Goal: Check status: Check status

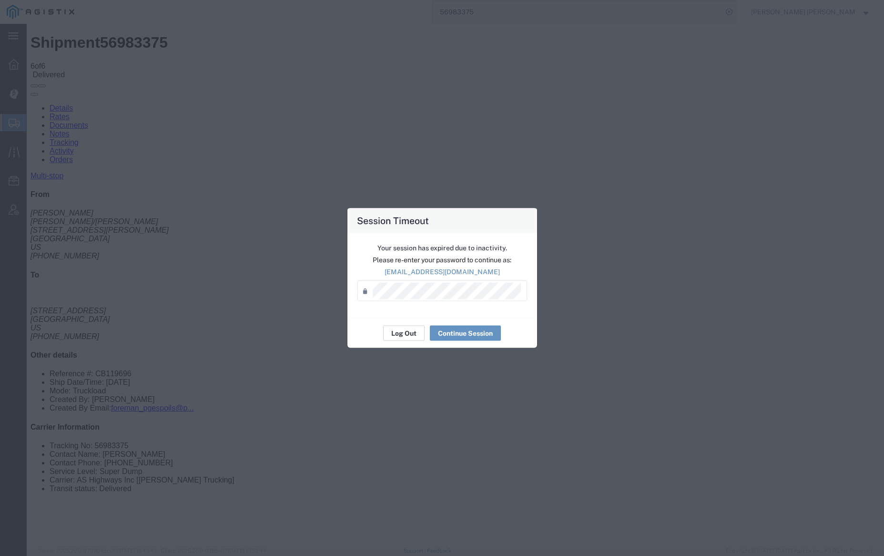
click at [402, 338] on button "Log Out" at bounding box center [403, 332] width 41 height 15
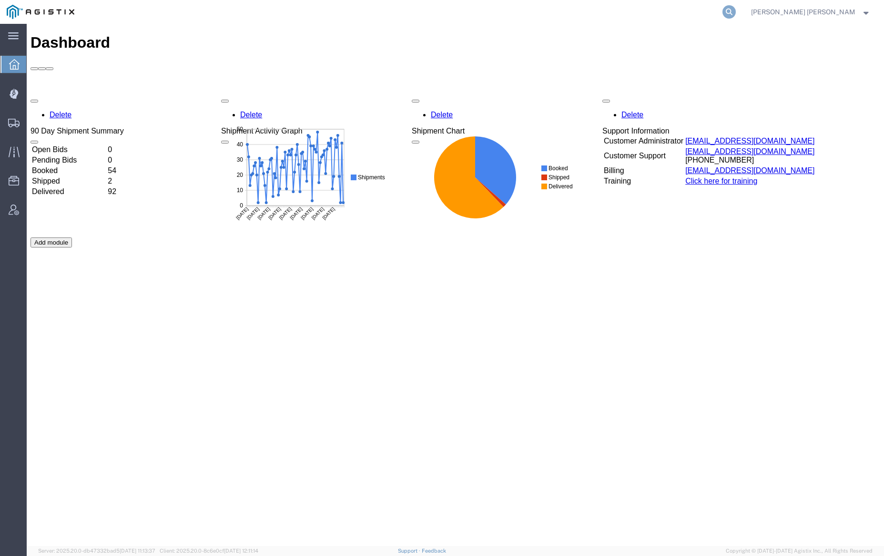
click at [736, 6] on icon at bounding box center [728, 11] width 13 height 13
paste input "56983602"
click at [736, 9] on icon at bounding box center [728, 11] width 13 height 13
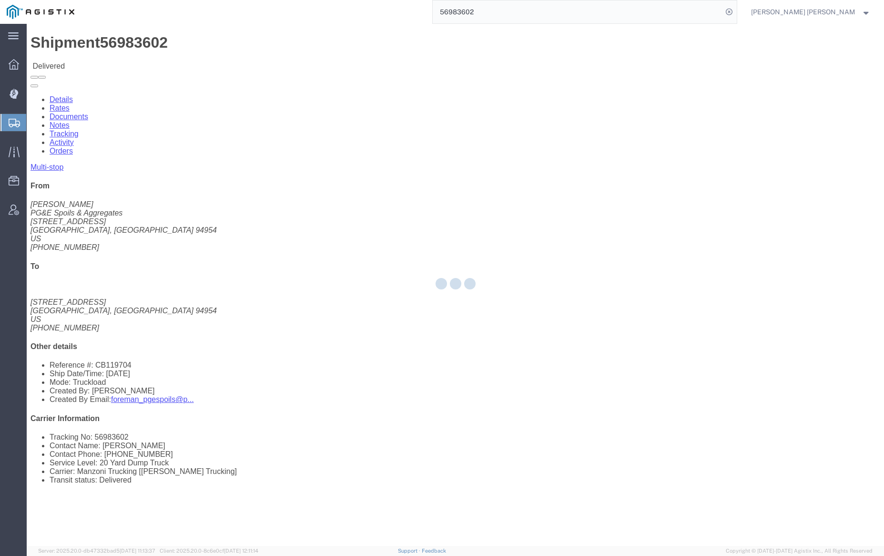
click at [120, 62] on div at bounding box center [455, 285] width 857 height 522
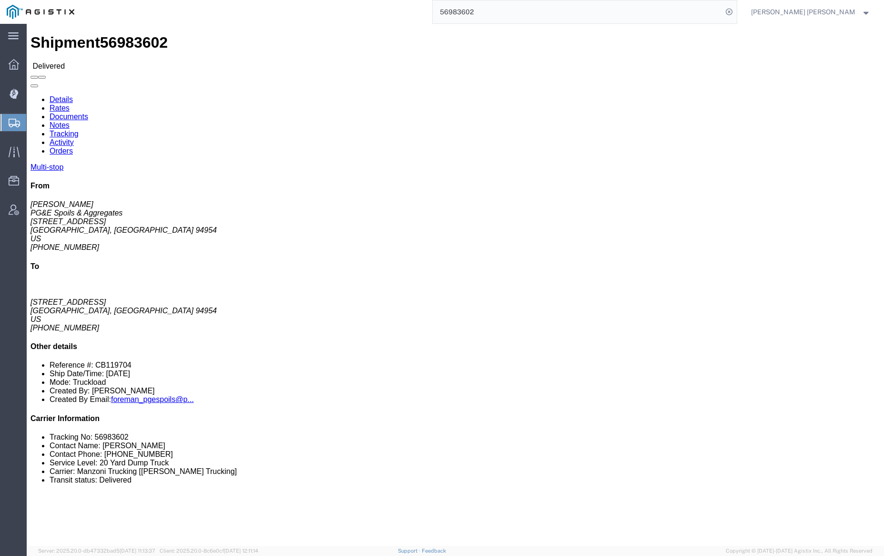
click link "Documents"
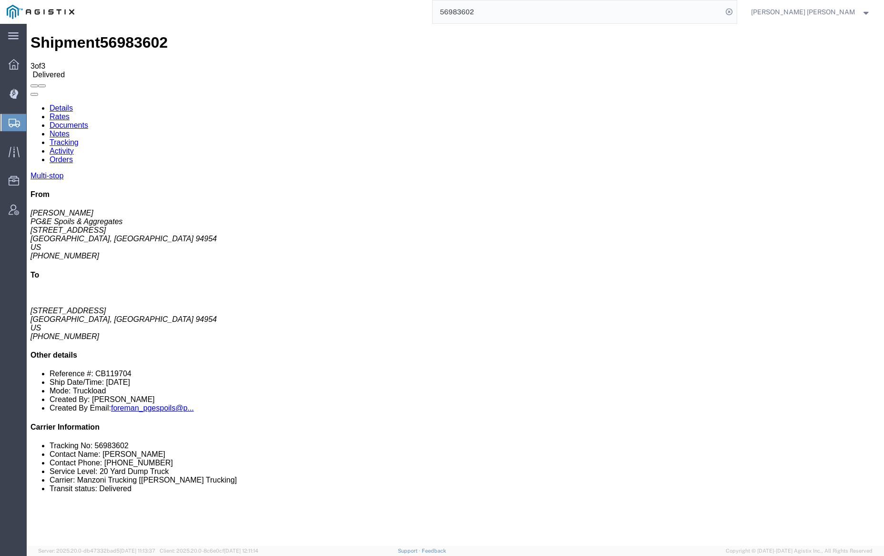
click at [70, 130] on link "Notes" at bounding box center [60, 134] width 20 height 8
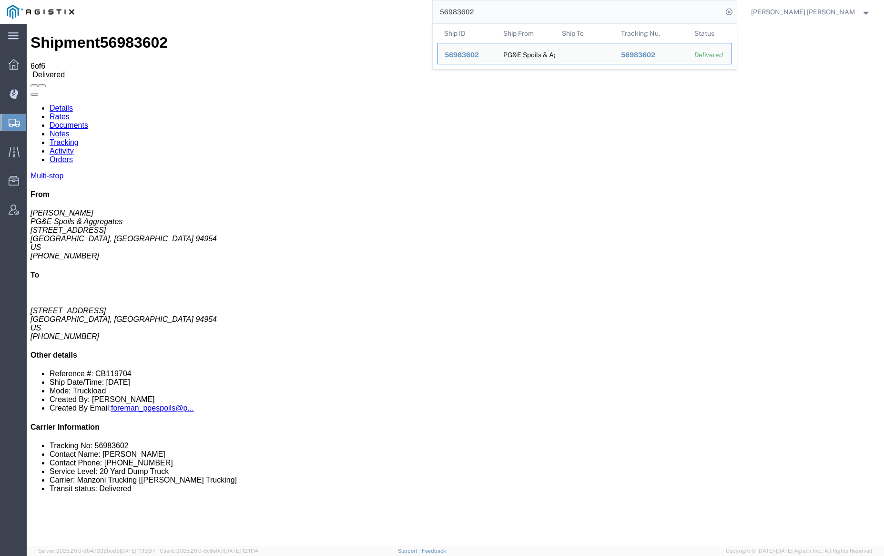
click at [508, 5] on input "56983602" at bounding box center [578, 11] width 290 height 23
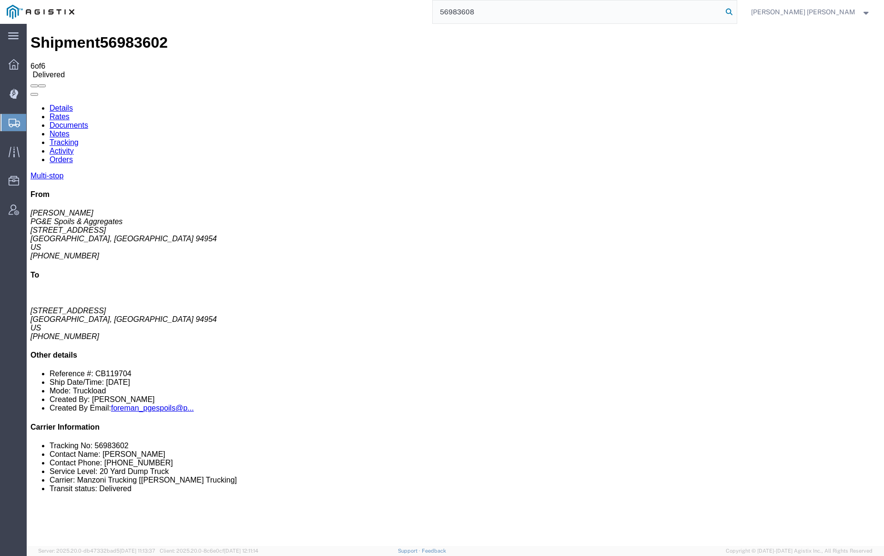
click at [736, 11] on icon at bounding box center [728, 11] width 13 height 13
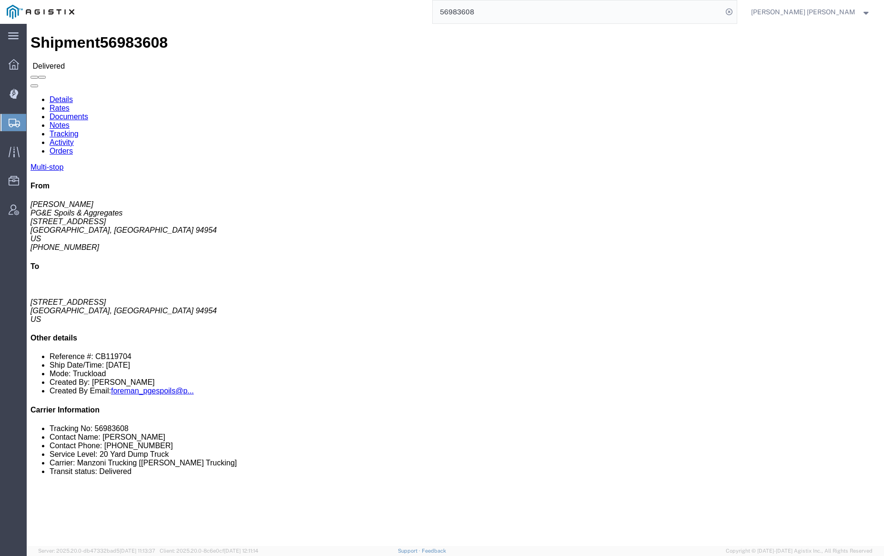
click link "Documents"
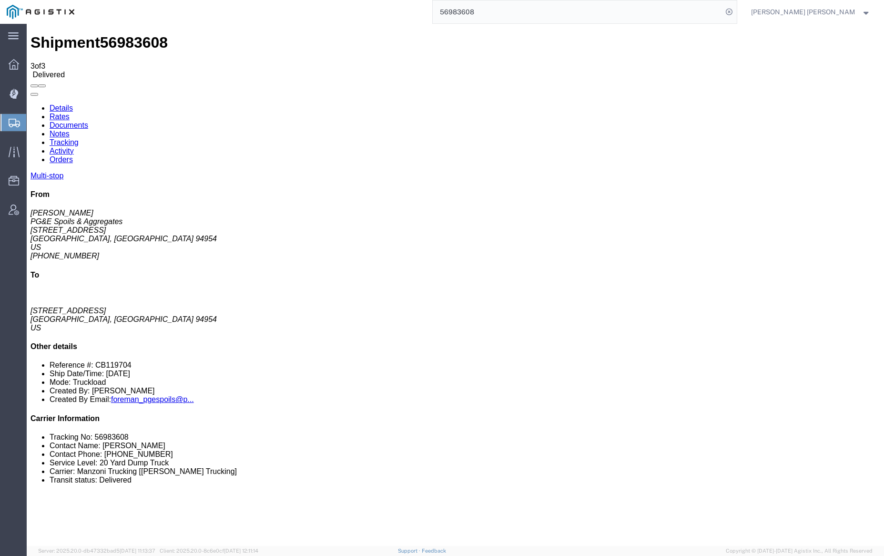
click at [70, 130] on link "Notes" at bounding box center [60, 134] width 20 height 8
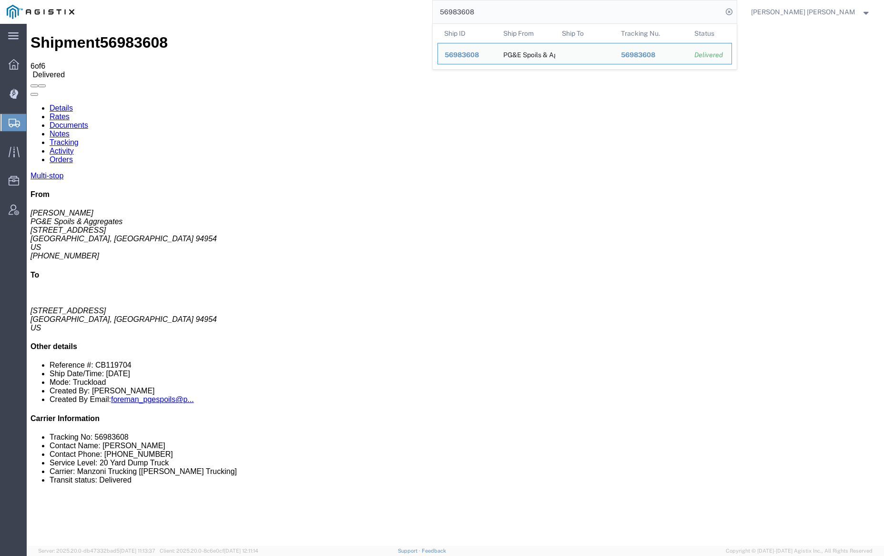
click at [507, 15] on input "56983608" at bounding box center [578, 11] width 290 height 23
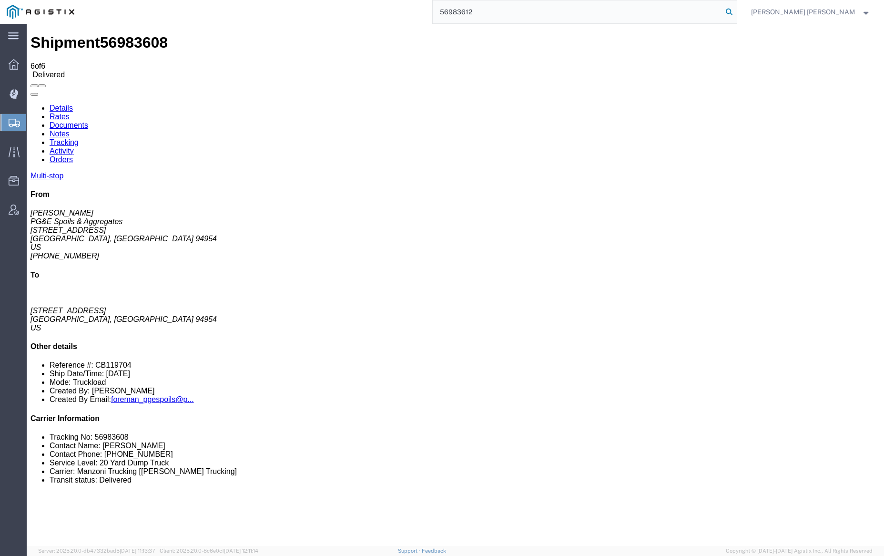
type input "56983612"
click at [736, 9] on icon at bounding box center [728, 11] width 13 height 13
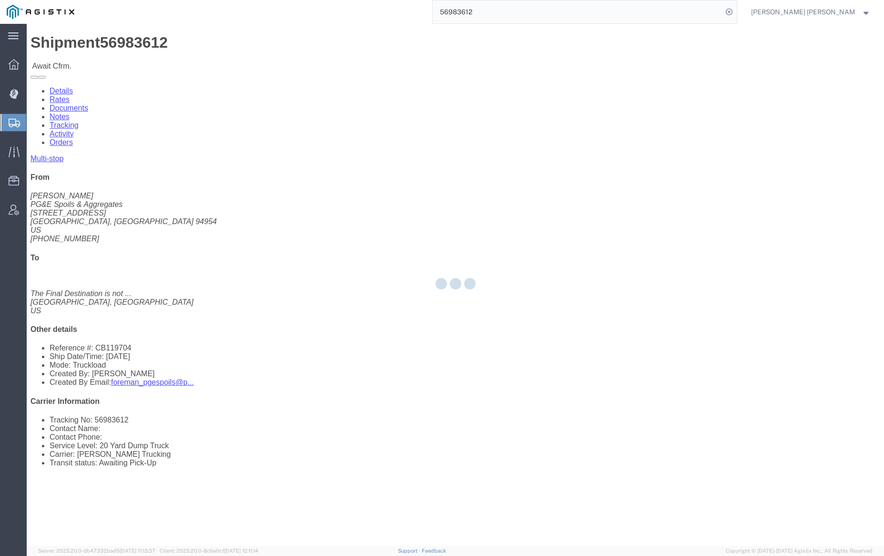
click at [139, 54] on div at bounding box center [455, 285] width 857 height 522
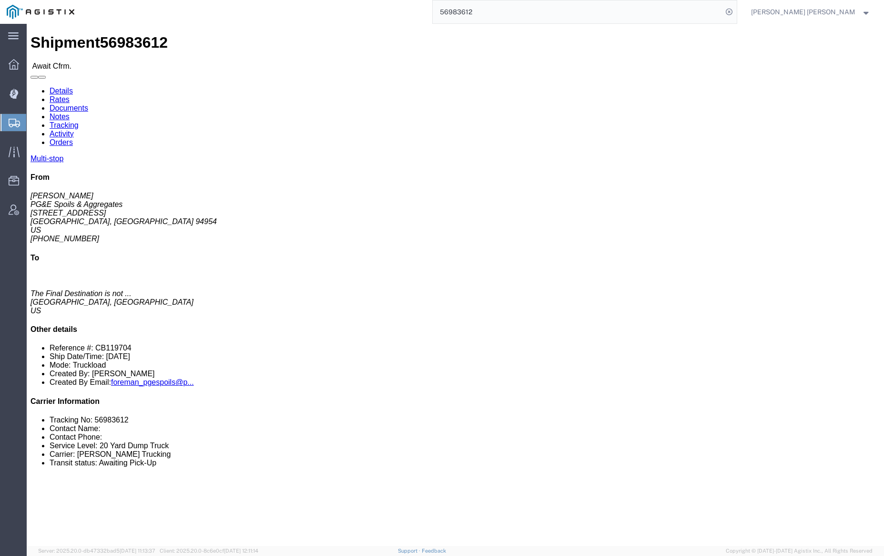
click link "Documents"
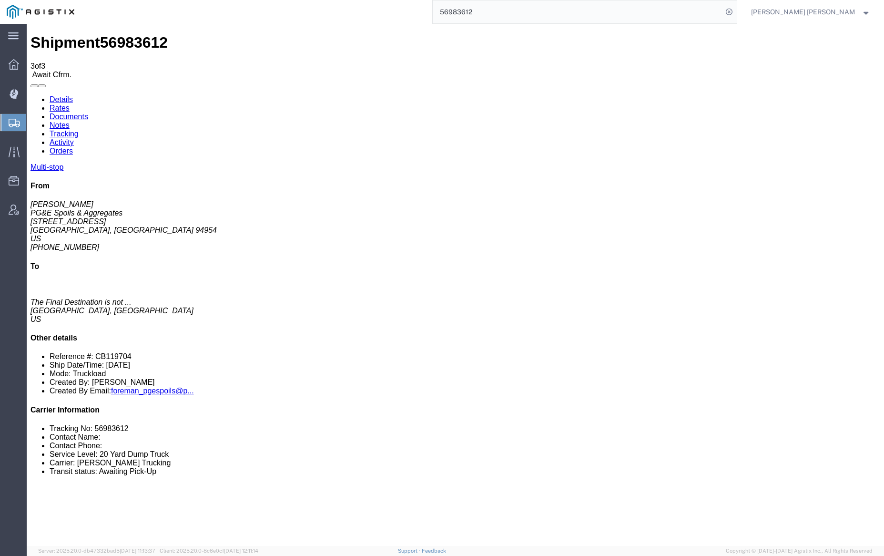
click at [79, 130] on link "Tracking" at bounding box center [64, 134] width 29 height 8
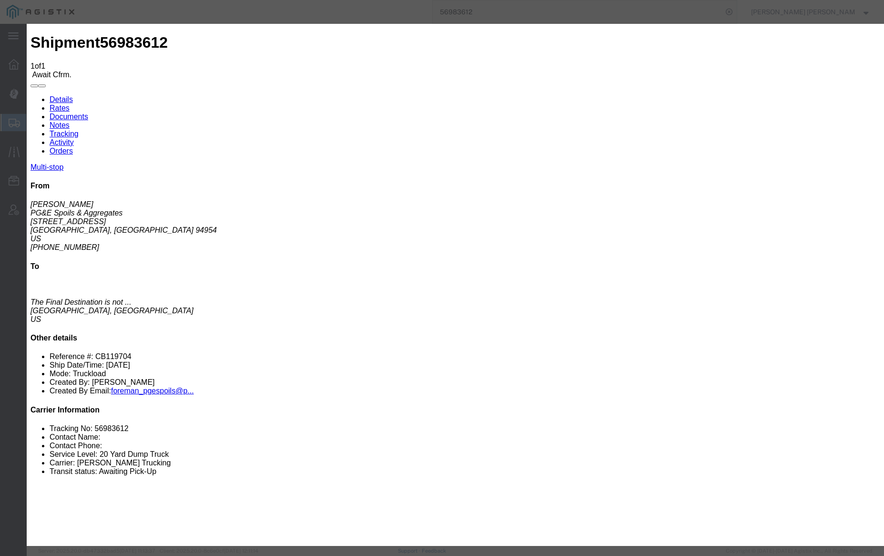
type input "[DATE]"
type input "8:00 AM"
type input "[DATE]"
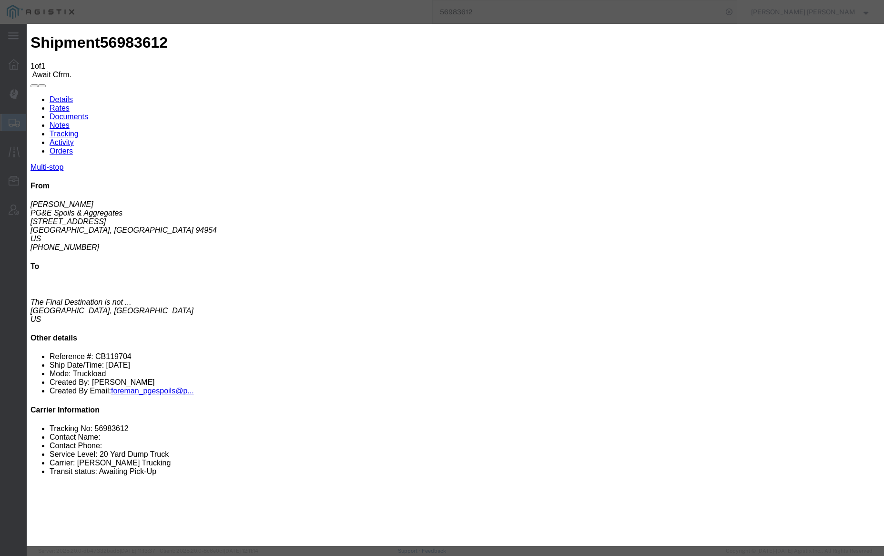
type input "6:30 AM"
select select "ARVPULOC"
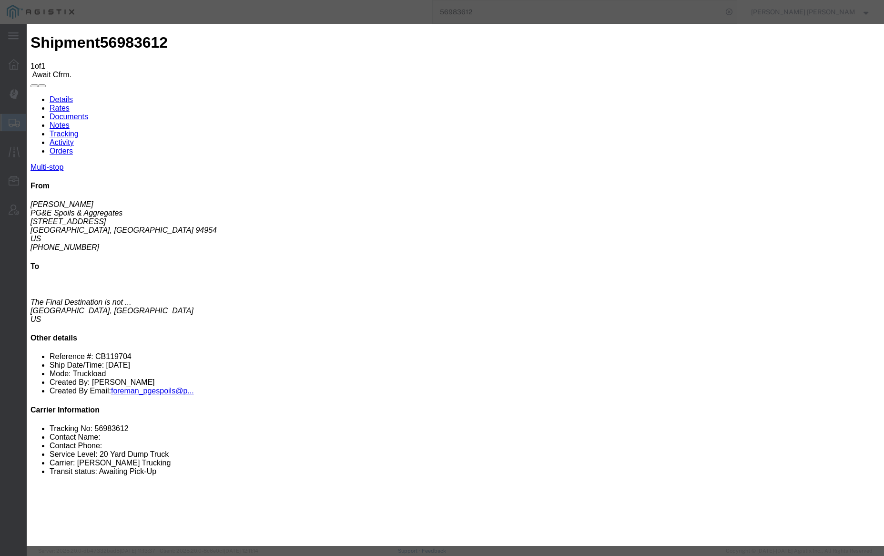
select select "{"pickupDeliveryInfoId": "123270159","pickupOrDelivery": "P","stopNum": "1","lo…"
select select "CA"
type input "Petaluma"
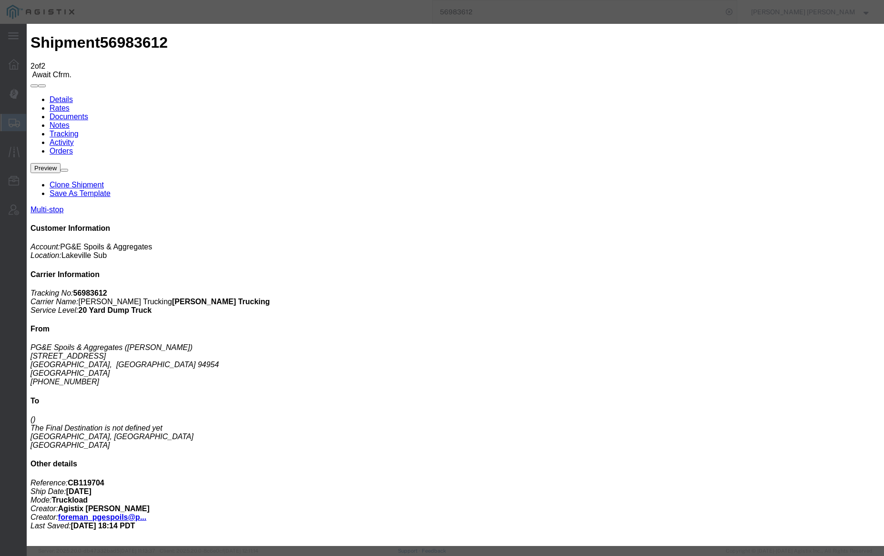
type input "[DATE]"
type input "8:00 AM"
type input "[DATE]"
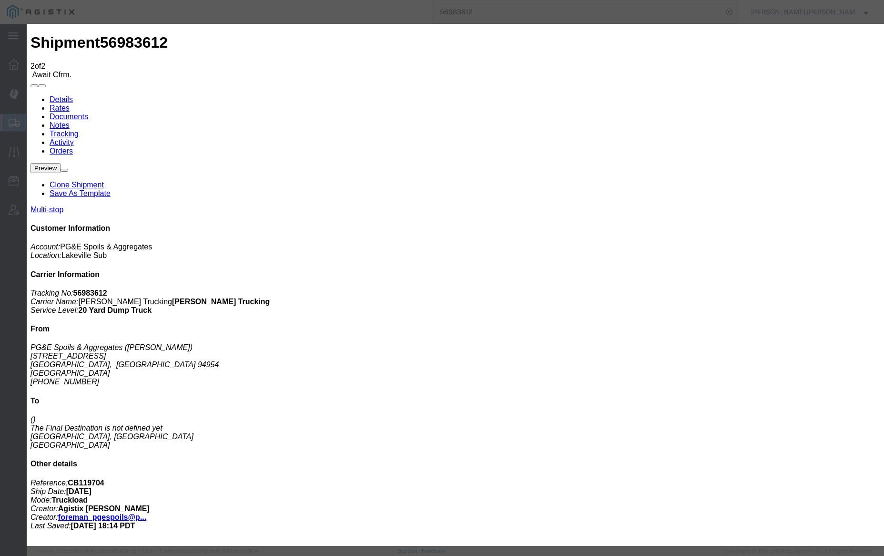
type input "3:00 PM"
select select "DELIVRED"
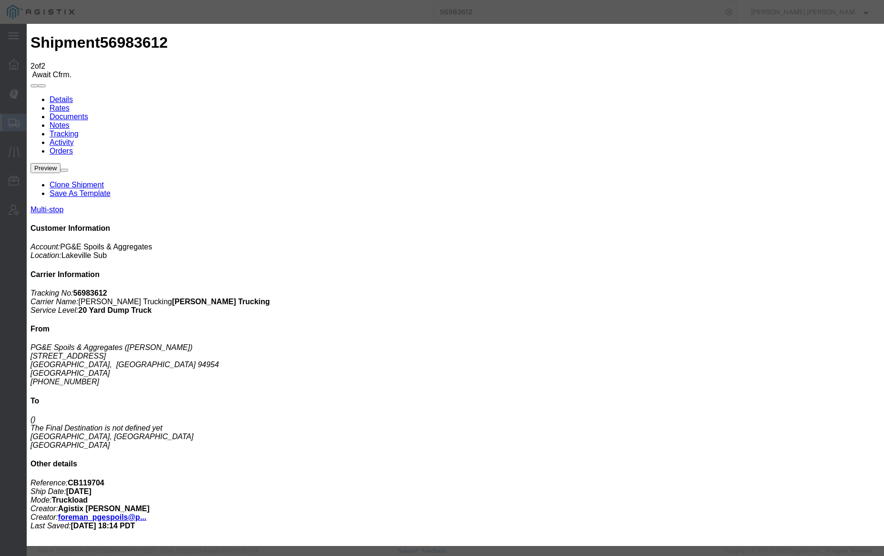
select select "{"pickupDeliveryInfoId": "123270159","pickupOrDelivery": "P","stopNum": "1","lo…"
select select "CA"
type input "Petaluma"
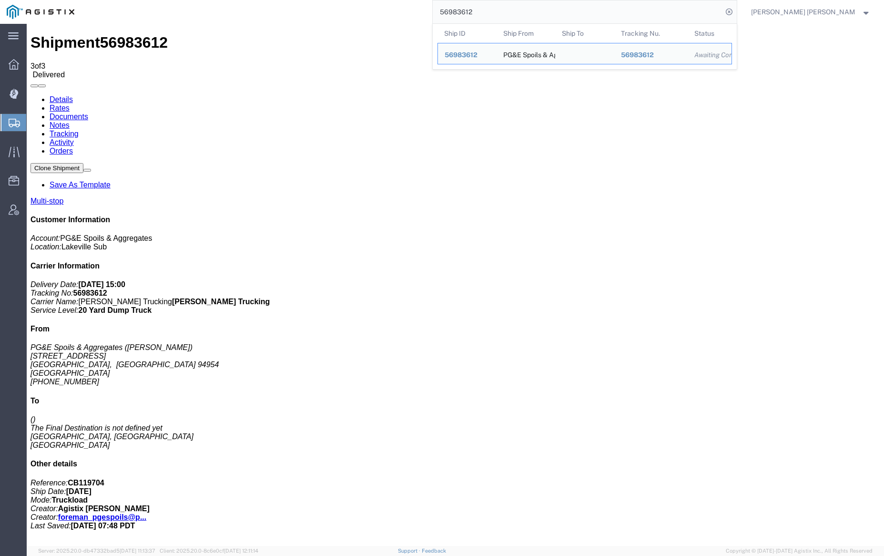
click at [510, 13] on input "56983612" at bounding box center [578, 11] width 290 height 23
paste input "4"
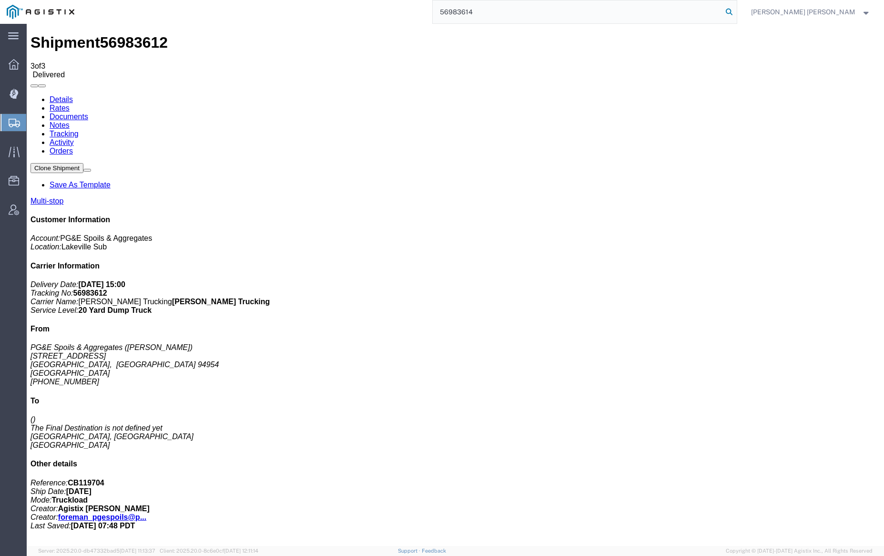
click at [736, 10] on icon at bounding box center [728, 11] width 13 height 13
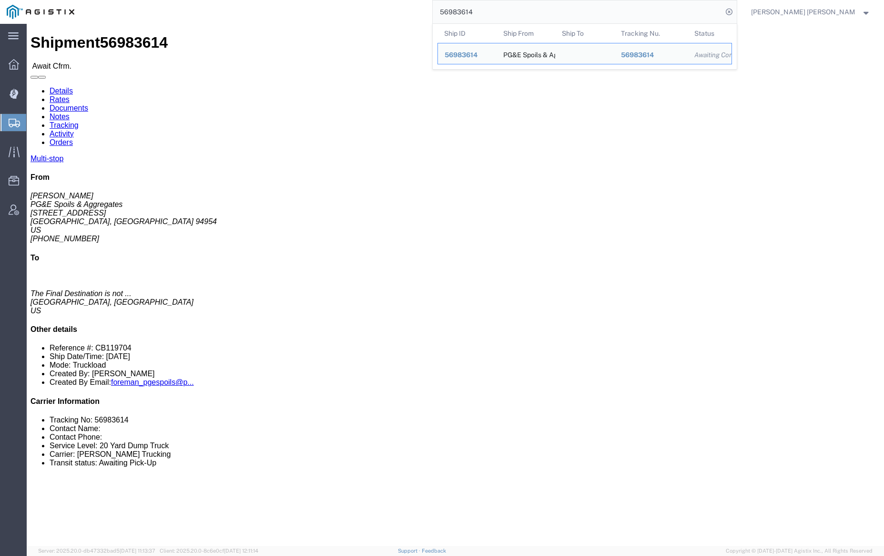
click at [494, 12] on input "56983614" at bounding box center [578, 11] width 290 height 23
paste input "6"
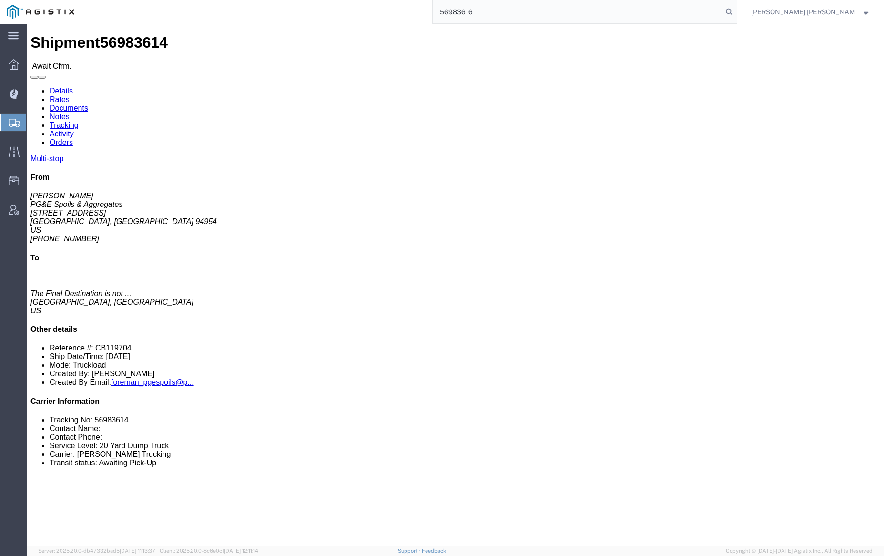
drag, startPoint x: 777, startPoint y: 10, endPoint x: 794, endPoint y: 22, distance: 21.0
click at [736, 10] on icon at bounding box center [728, 11] width 13 height 13
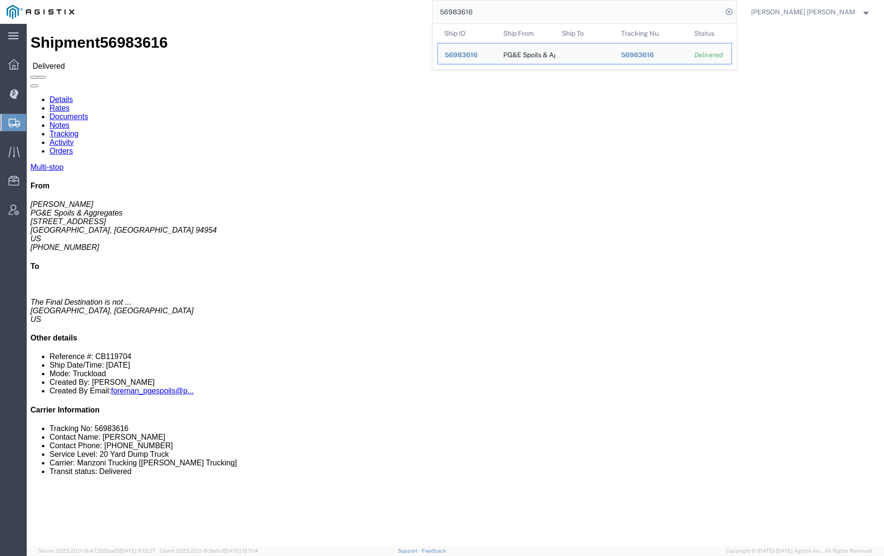
click link "Documents"
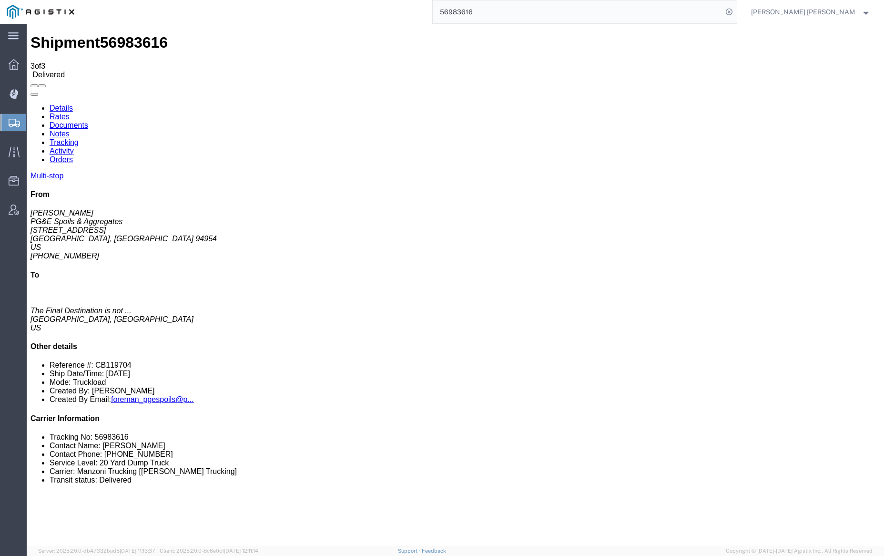
drag, startPoint x: 166, startPoint y: 55, endPoint x: 386, endPoint y: 85, distance: 221.6
click at [70, 130] on link "Notes" at bounding box center [60, 134] width 20 height 8
click at [496, 13] on input "56983616" at bounding box center [578, 11] width 290 height 23
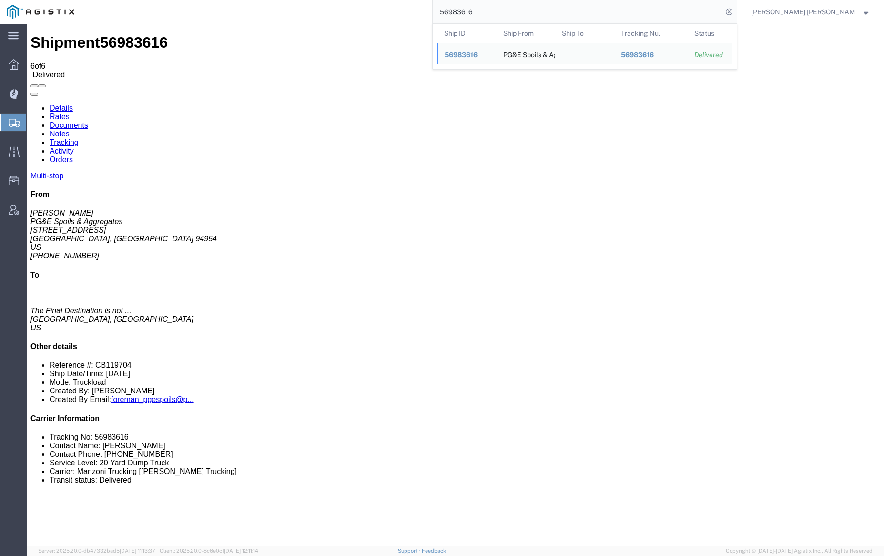
click at [496, 13] on input "56983616" at bounding box center [578, 11] width 290 height 23
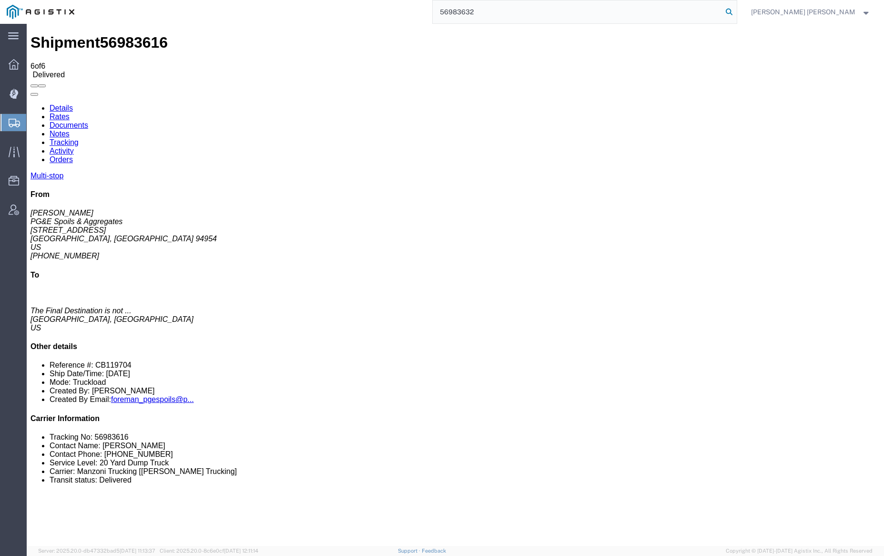
click at [736, 10] on icon at bounding box center [728, 11] width 13 height 13
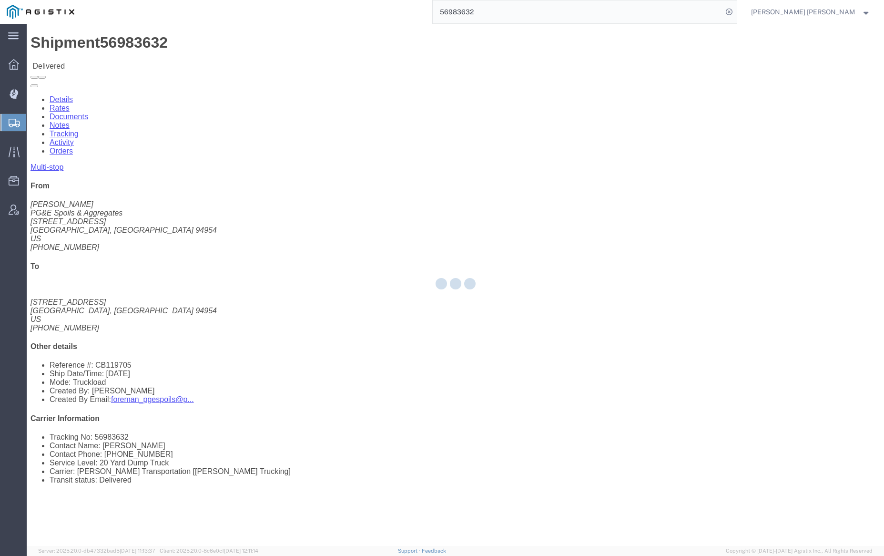
click link "Documents"
click at [129, 56] on div at bounding box center [455, 285] width 857 height 522
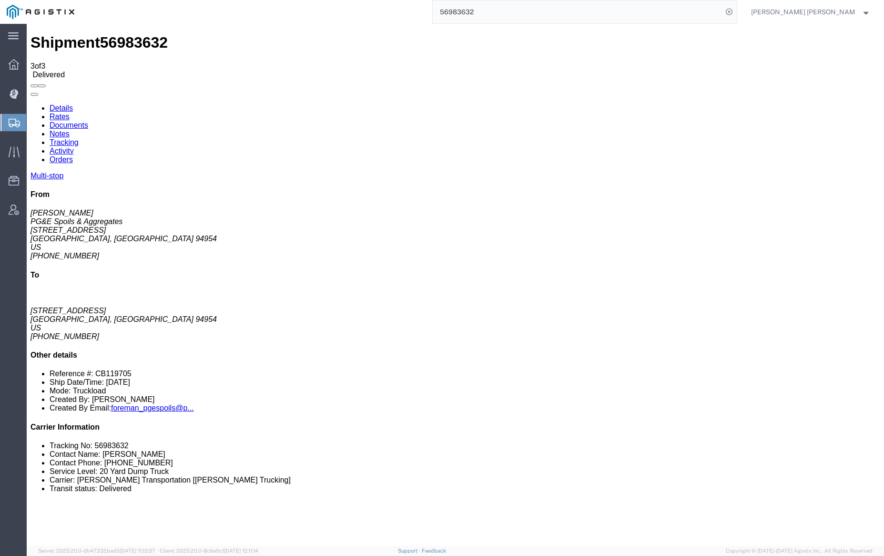
click at [70, 130] on link "Notes" at bounding box center [60, 134] width 20 height 8
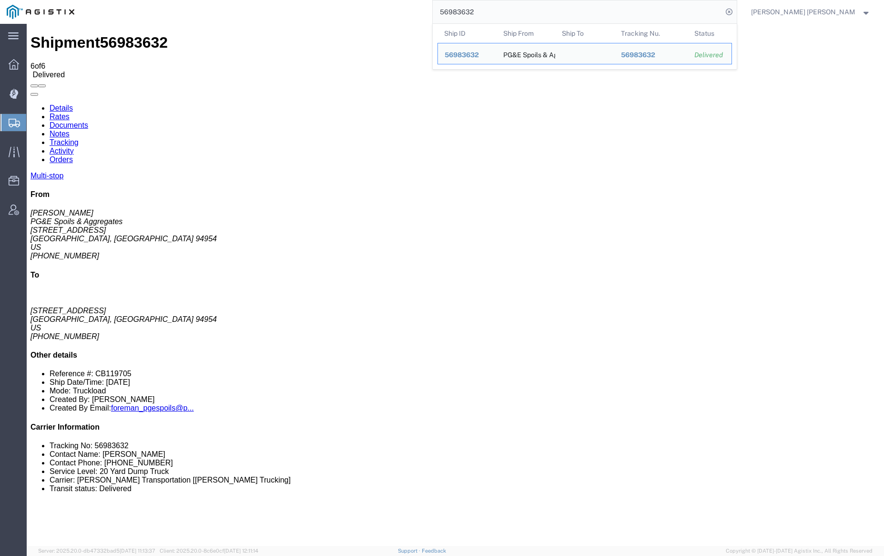
click at [510, 16] on input "56983632" at bounding box center [578, 11] width 290 height 23
click at [510, 15] on input "56983632" at bounding box center [578, 11] width 290 height 23
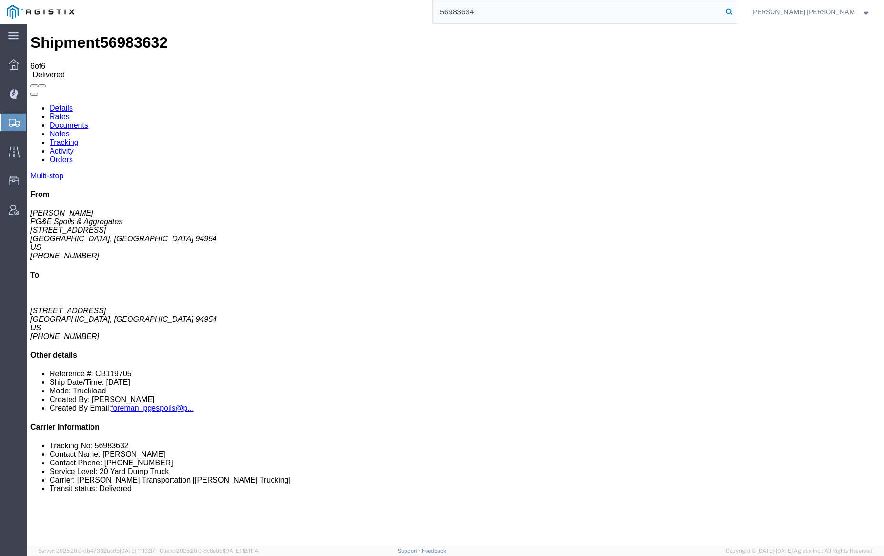
click at [736, 9] on icon at bounding box center [728, 11] width 13 height 13
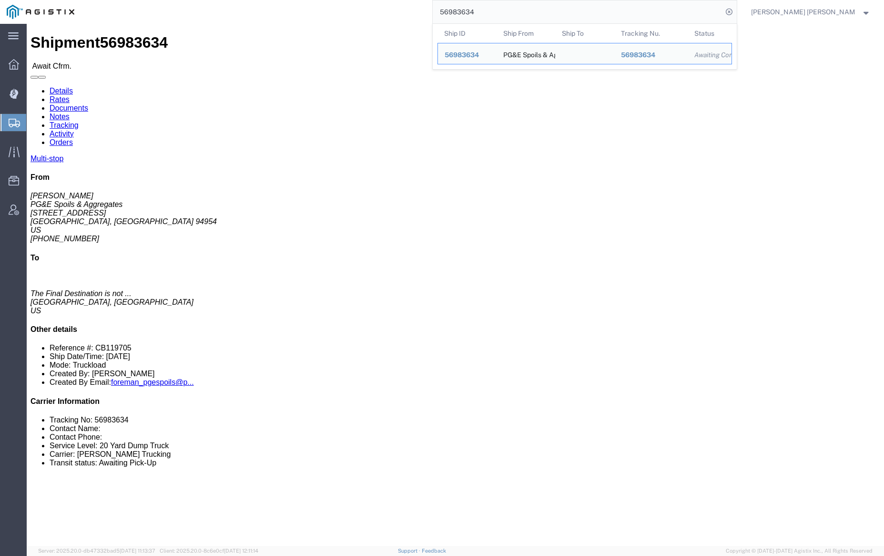
click at [495, 9] on input "56983634" at bounding box center [578, 11] width 290 height 23
paste input "6"
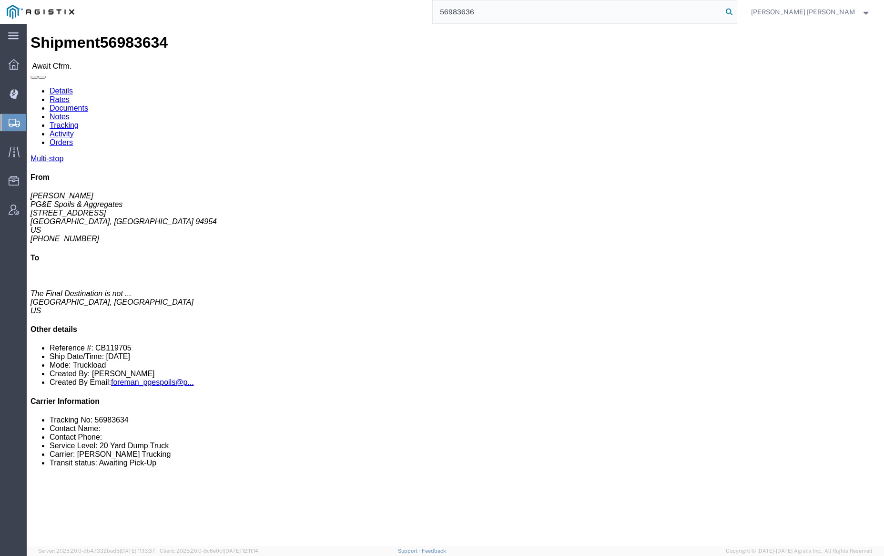
click at [736, 11] on icon at bounding box center [728, 11] width 13 height 13
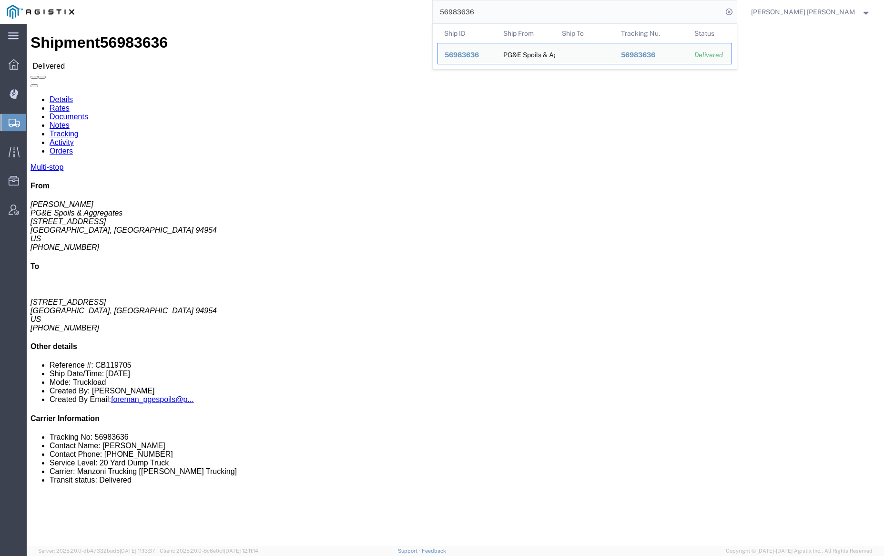
click link "Documents"
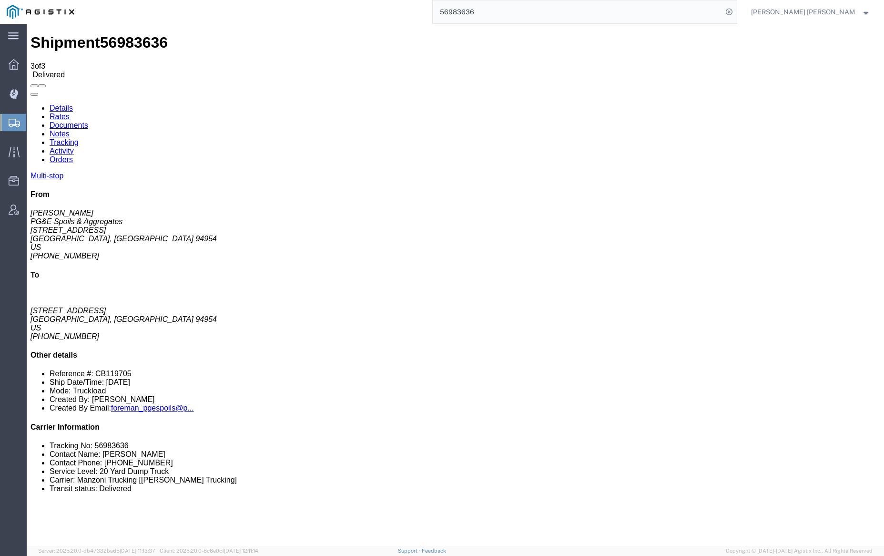
click at [70, 130] on link "Notes" at bounding box center [60, 134] width 20 height 8
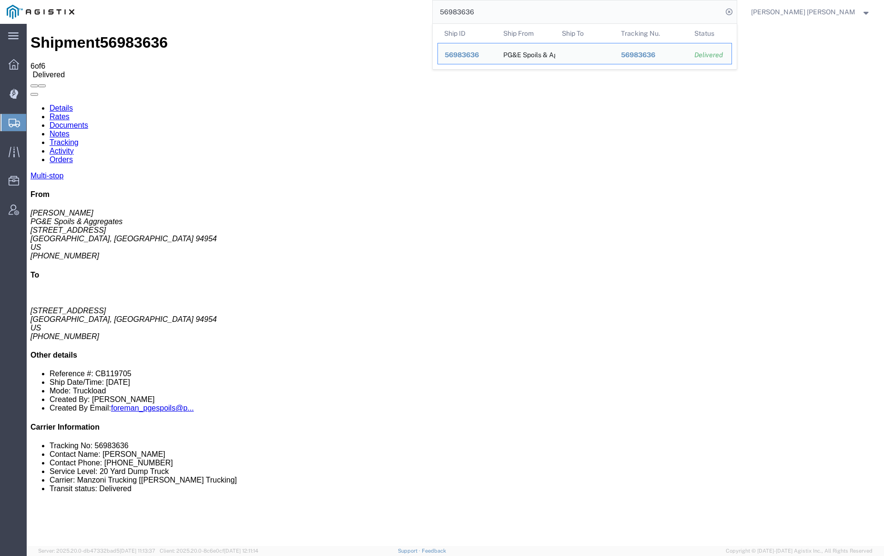
click at [487, 10] on input "56983636" at bounding box center [578, 11] width 290 height 23
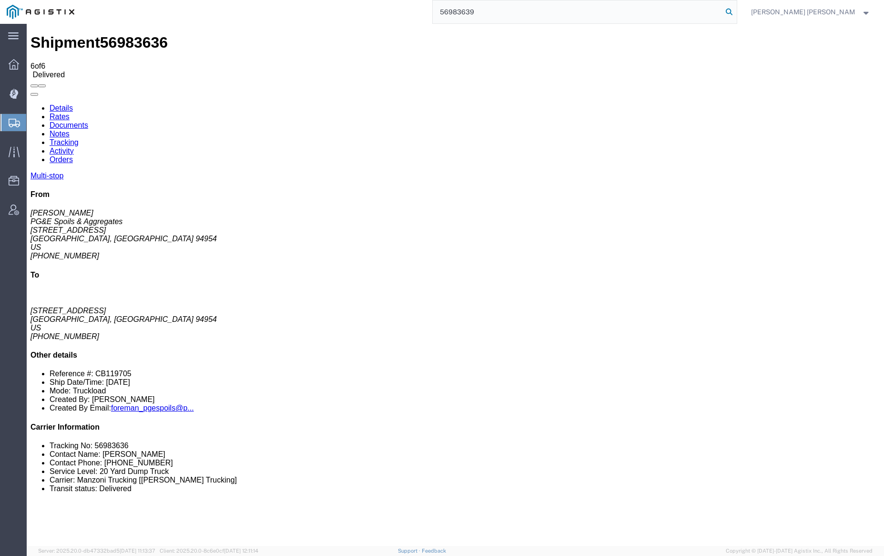
click at [736, 12] on icon at bounding box center [728, 11] width 13 height 13
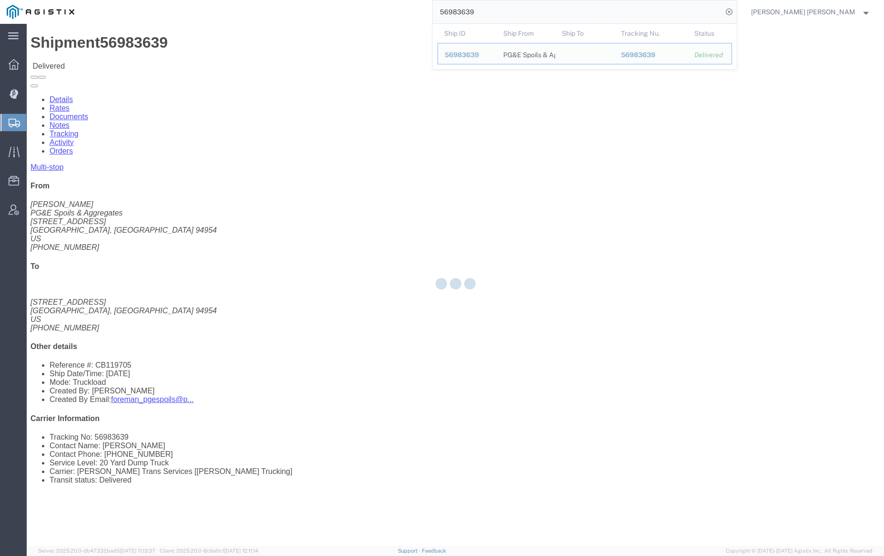
drag, startPoint x: 110, startPoint y: 31, endPoint x: 137, endPoint y: 55, distance: 35.8
click at [137, 55] on div at bounding box center [455, 285] width 857 height 522
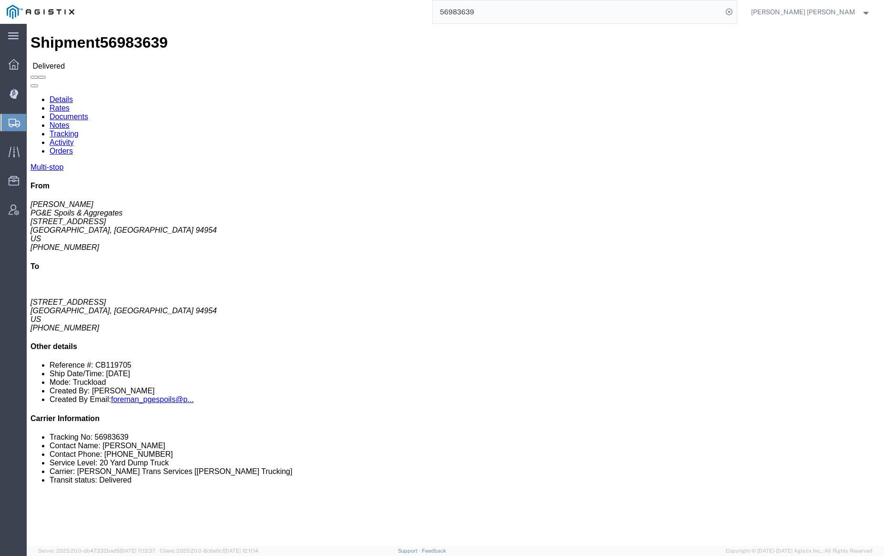
click link "Documents"
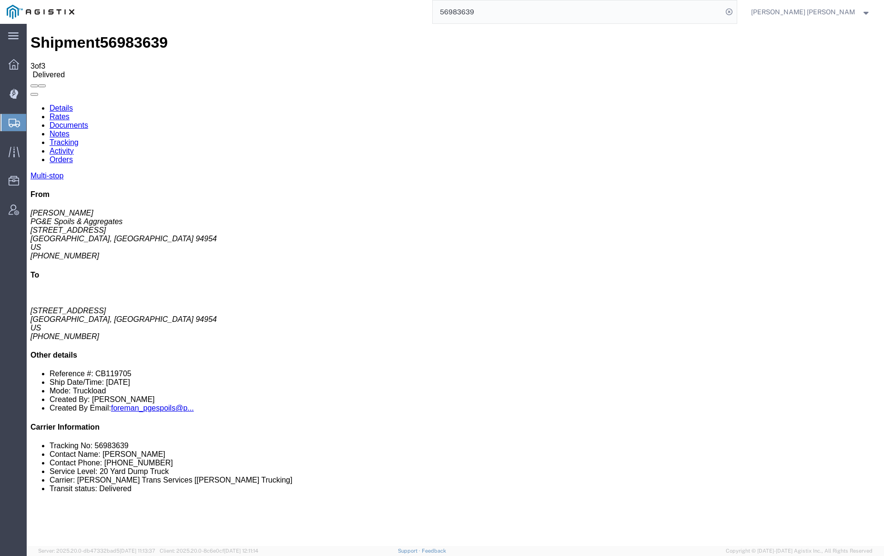
click at [70, 130] on link "Notes" at bounding box center [60, 134] width 20 height 8
click at [511, 9] on input "56983639" at bounding box center [578, 11] width 290 height 23
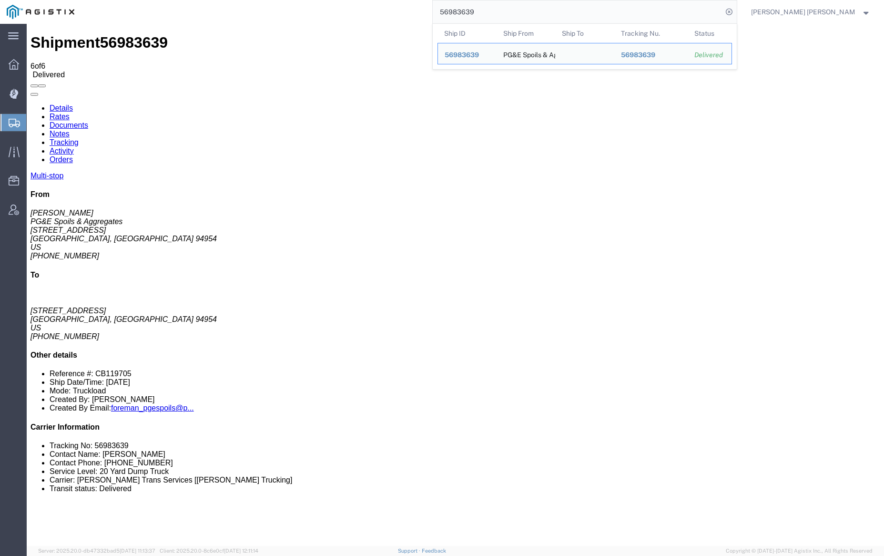
paste input "44"
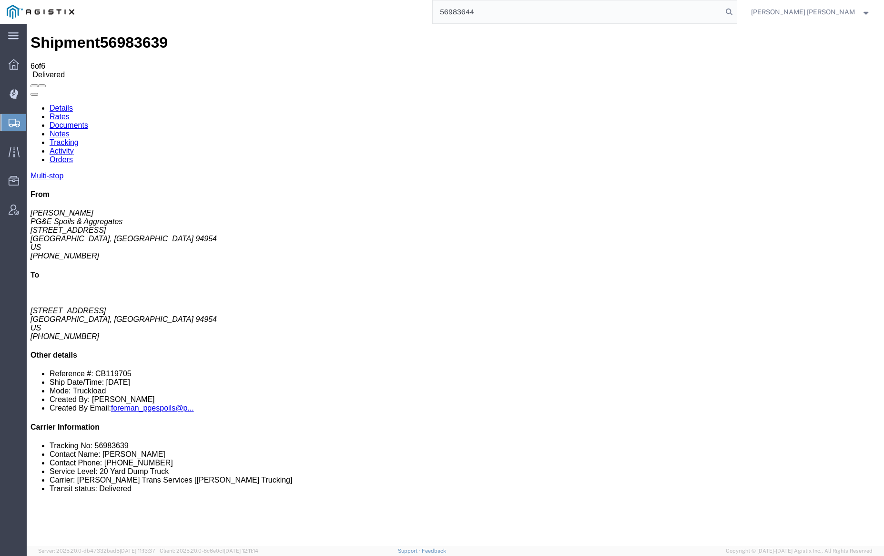
drag, startPoint x: 778, startPoint y: 11, endPoint x: 770, endPoint y: 12, distance: 7.2
click at [736, 11] on icon at bounding box center [728, 11] width 13 height 13
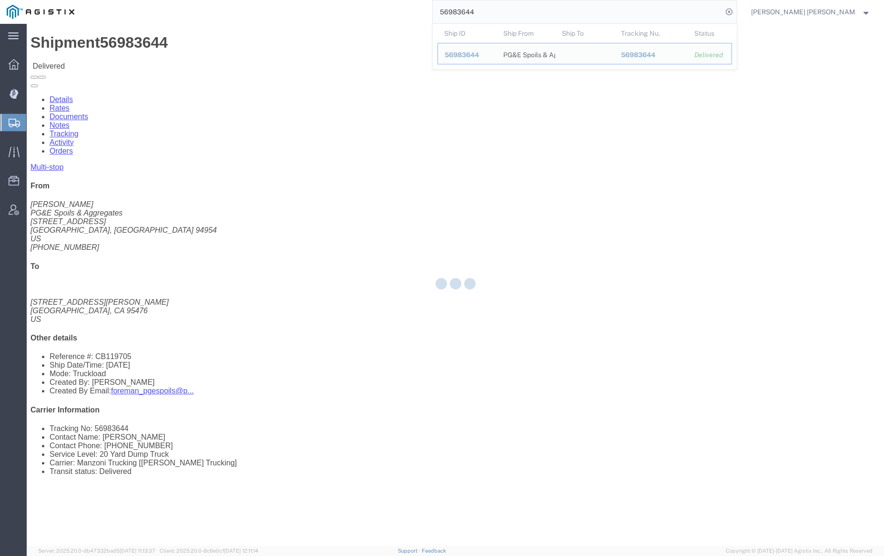
click at [135, 58] on div at bounding box center [455, 285] width 857 height 522
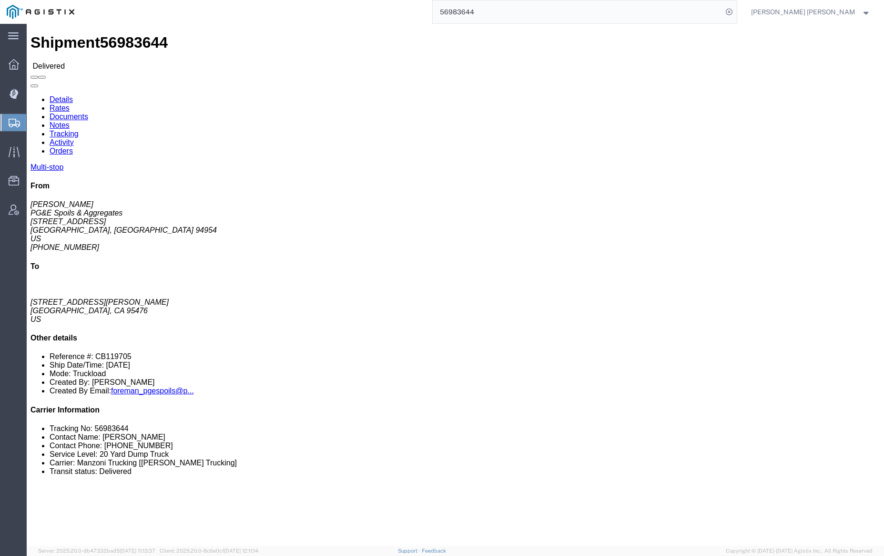
click link "Documents"
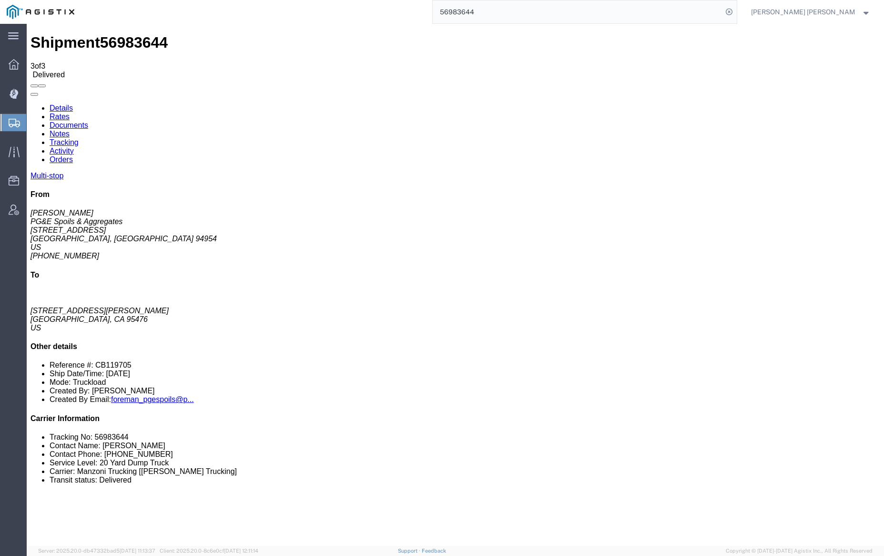
click at [70, 130] on link "Notes" at bounding box center [60, 134] width 20 height 8
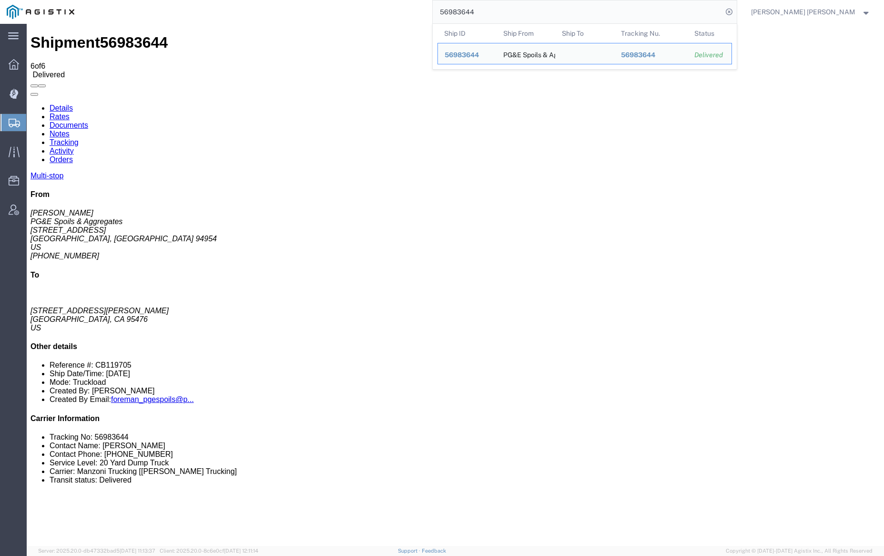
click at [497, 9] on input "56983644" at bounding box center [578, 11] width 290 height 23
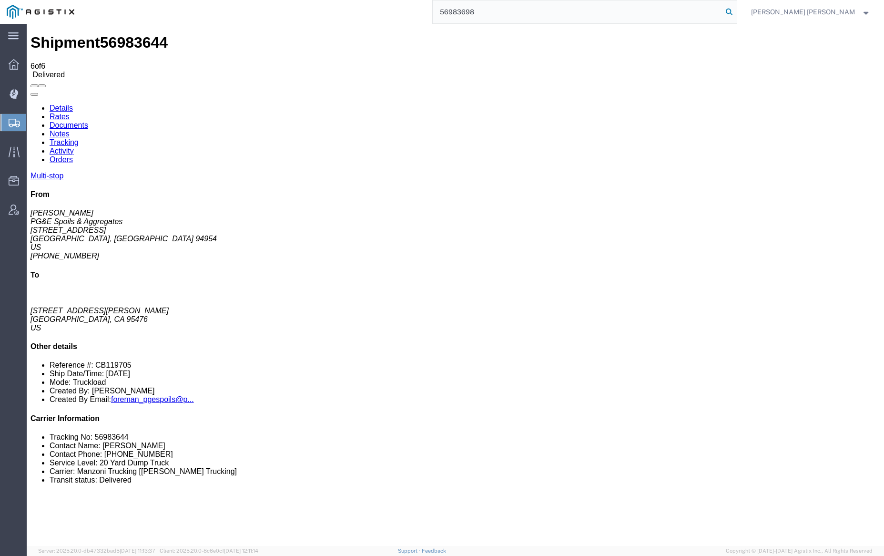
click at [736, 7] on icon at bounding box center [728, 11] width 13 height 13
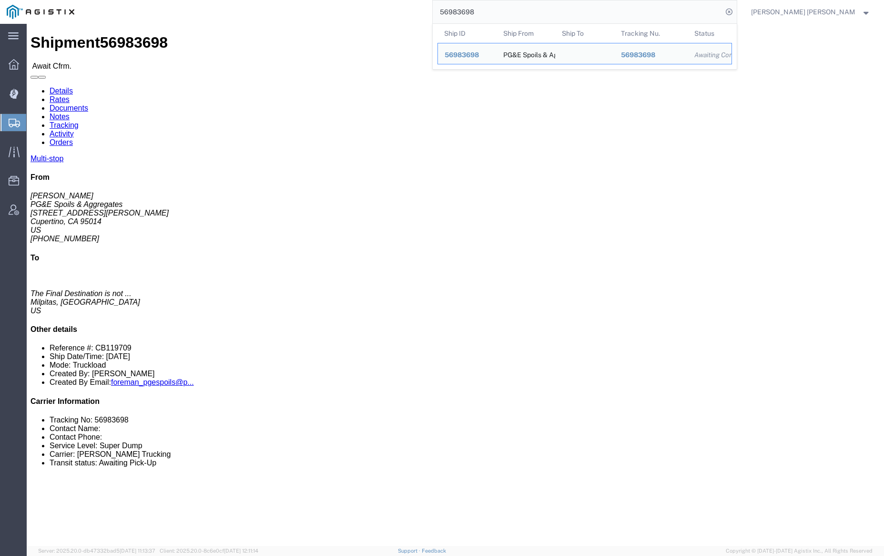
click at [505, 10] on input "56983698" at bounding box center [578, 11] width 290 height 23
paste input "700"
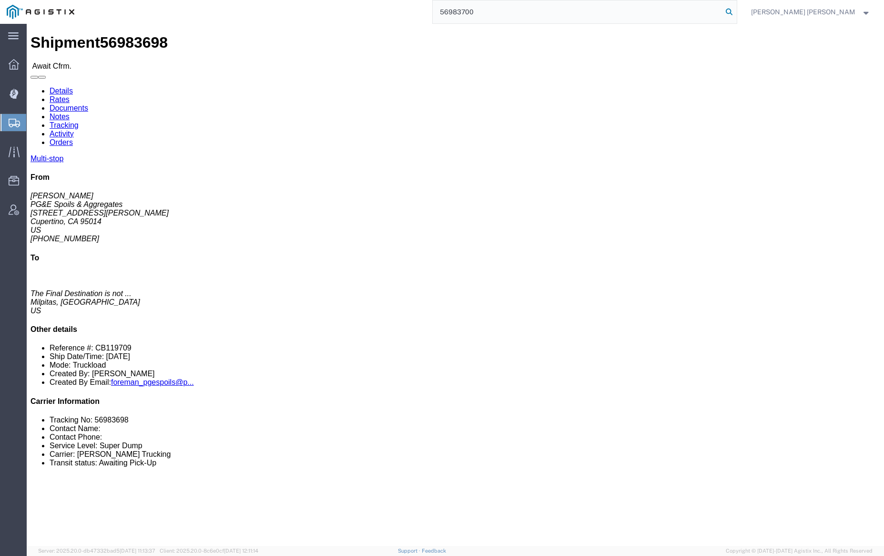
type input "56983700"
click at [736, 11] on icon at bounding box center [728, 11] width 13 height 13
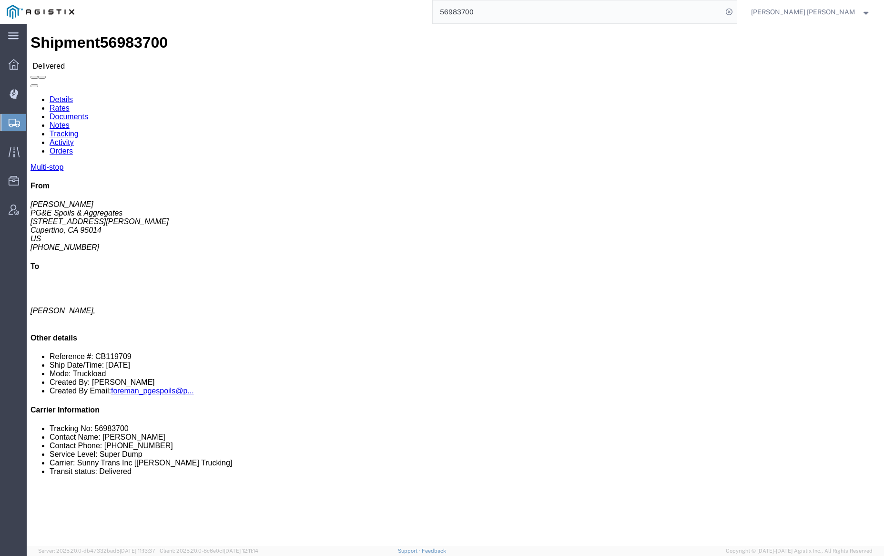
click link "Documents"
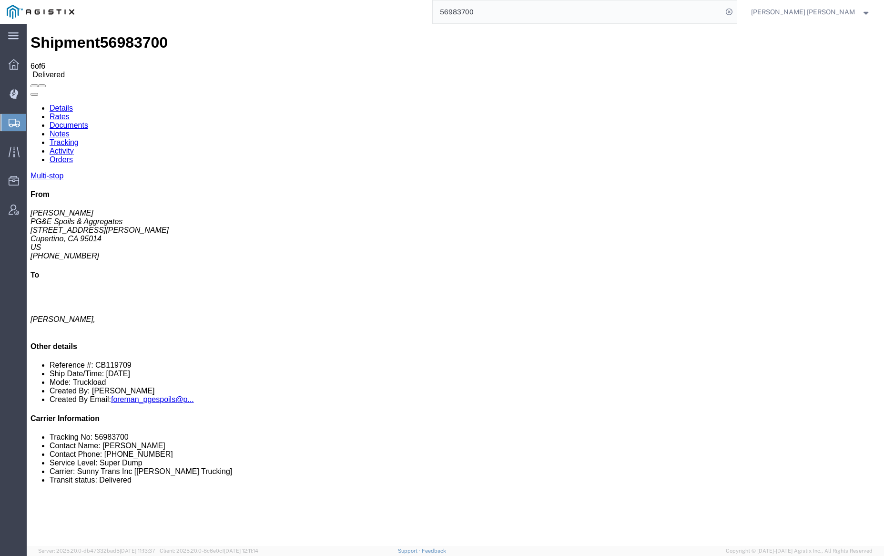
click at [70, 130] on link "Notes" at bounding box center [60, 134] width 20 height 8
click at [79, 138] on link "Tracking" at bounding box center [64, 142] width 29 height 8
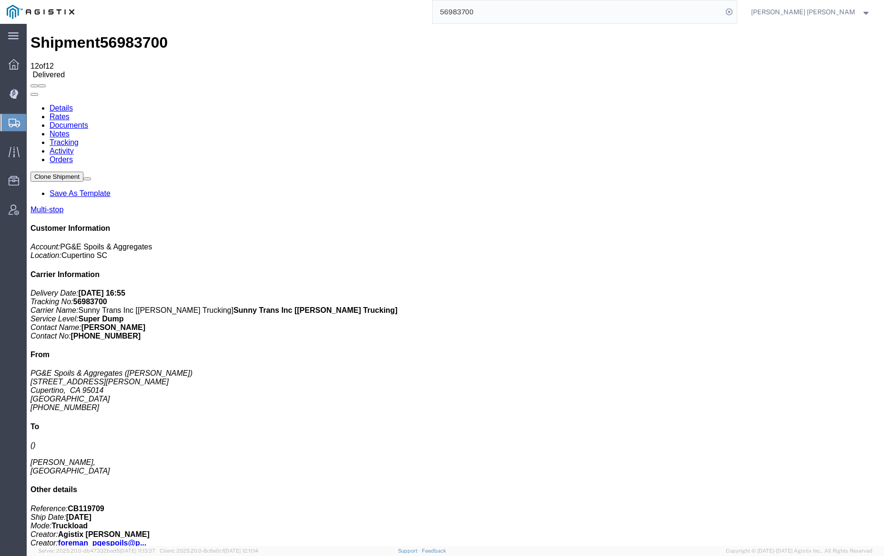
click at [70, 130] on link "Notes" at bounding box center [60, 134] width 20 height 8
click at [79, 138] on link "Tracking" at bounding box center [64, 142] width 29 height 8
checkbox input "false"
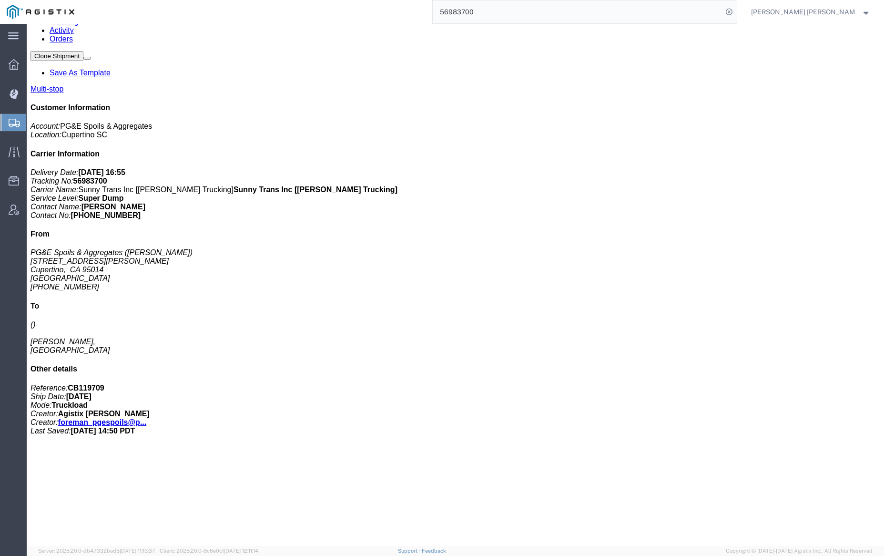
scroll to position [130, 0]
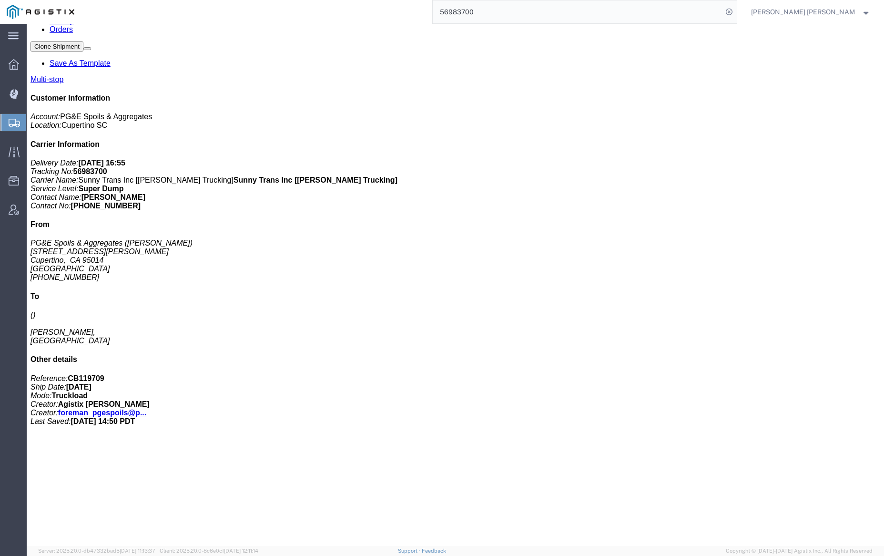
click at [502, 16] on input "56983700" at bounding box center [578, 11] width 290 height 23
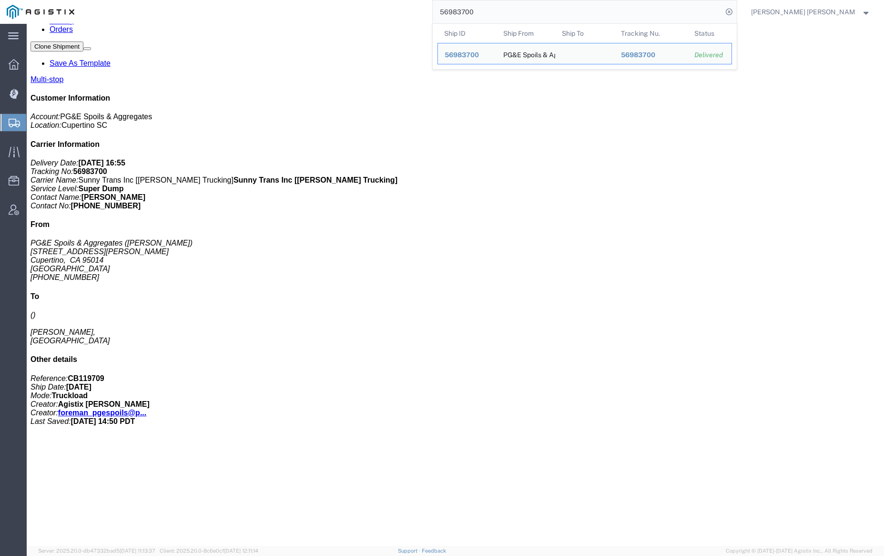
click at [502, 16] on input "56983700" at bounding box center [578, 11] width 290 height 23
paste input "3"
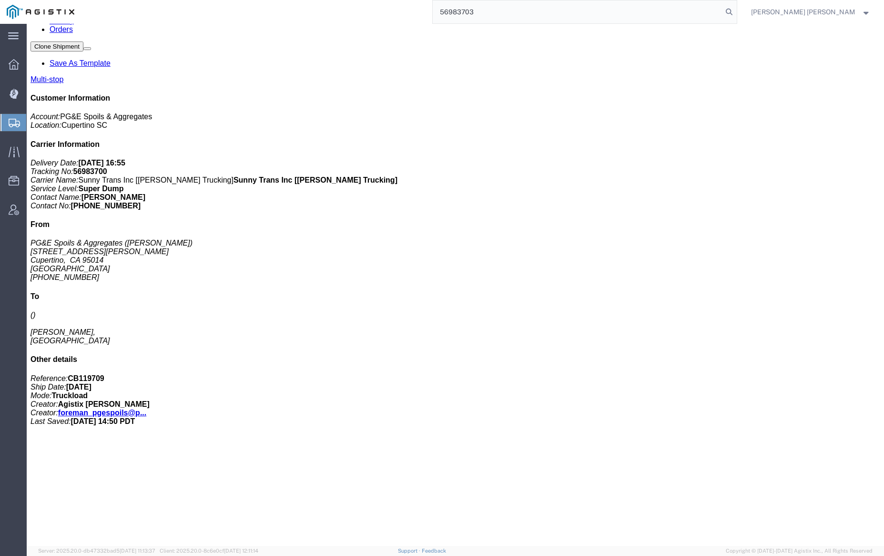
drag, startPoint x: 780, startPoint y: 11, endPoint x: 764, endPoint y: 11, distance: 15.7
click at [736, 11] on icon at bounding box center [728, 11] width 13 height 13
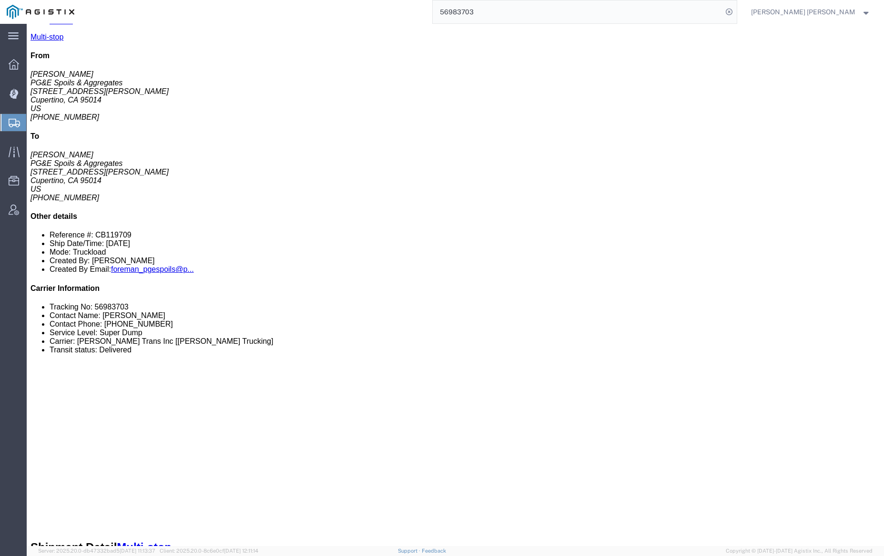
click body "Shipment 56983703 Delivered Details Rates Documents Notes Tracking Activity Ord…"
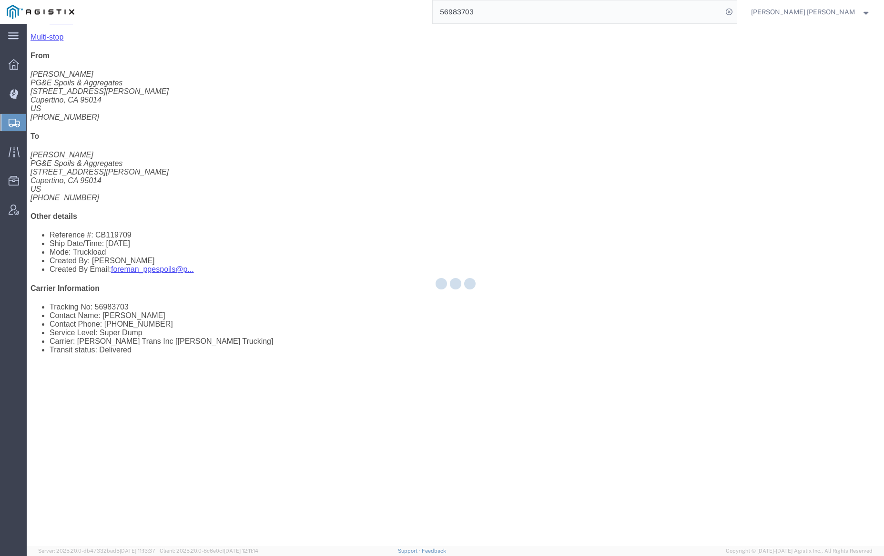
scroll to position [177, 0]
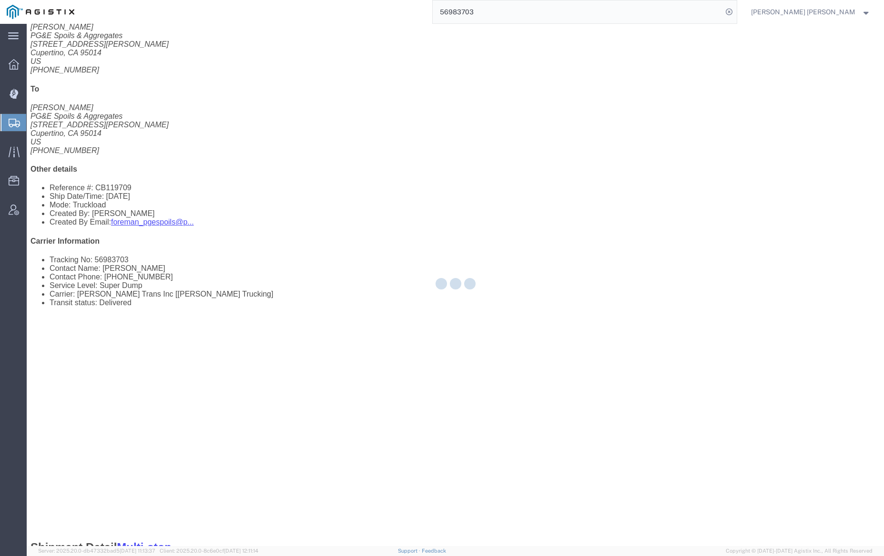
click at [128, 53] on div at bounding box center [455, 285] width 857 height 522
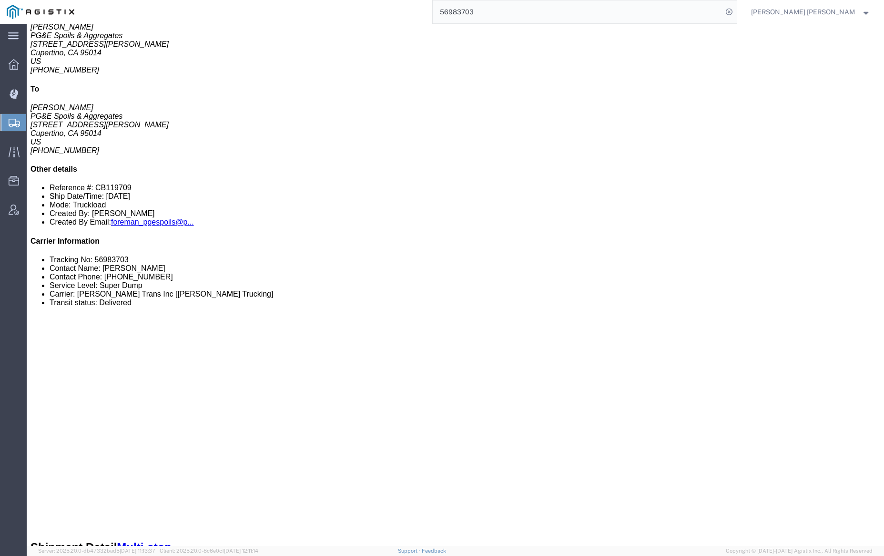
click link "Documents"
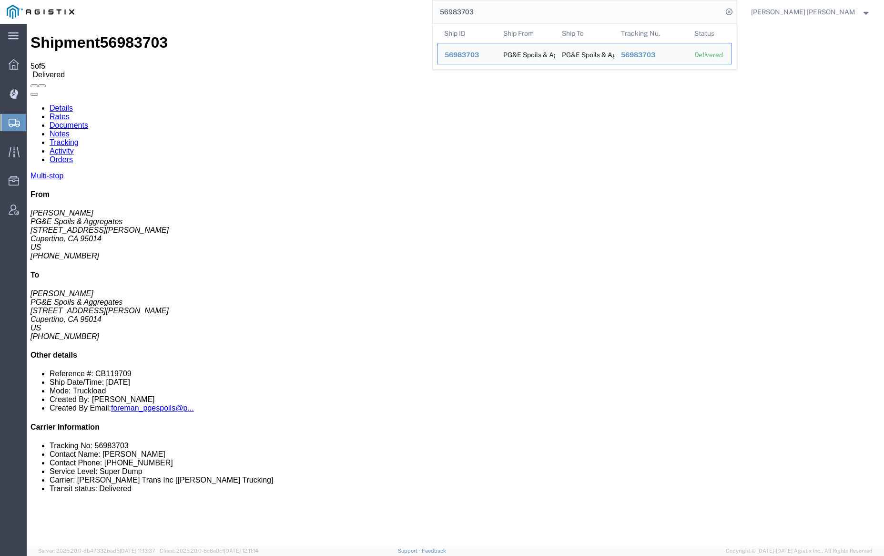
click at [489, 9] on input "56983703" at bounding box center [578, 11] width 290 height 23
paste input "5"
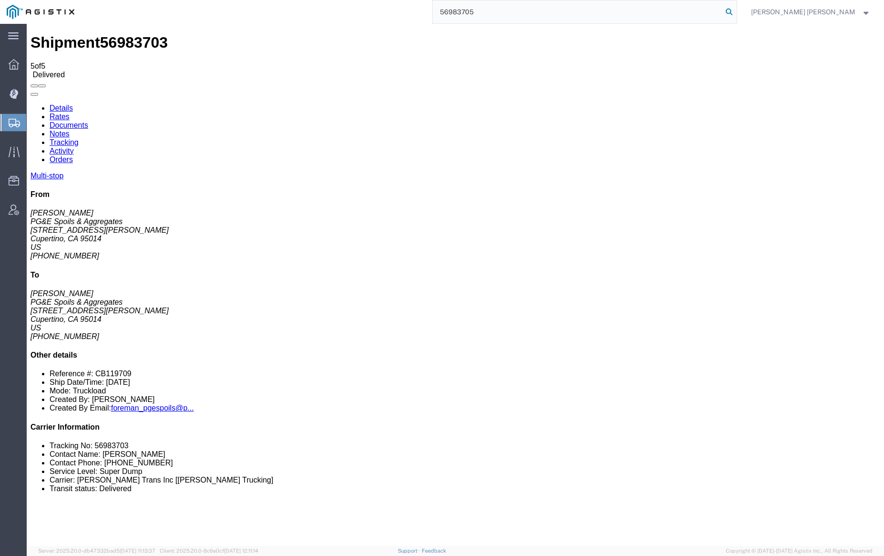
click at [736, 11] on icon at bounding box center [728, 11] width 13 height 13
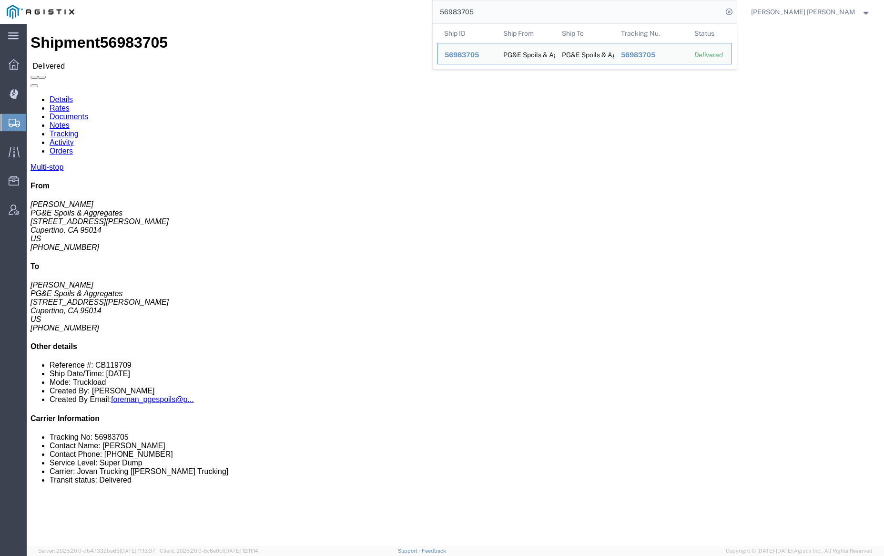
click link "Documents"
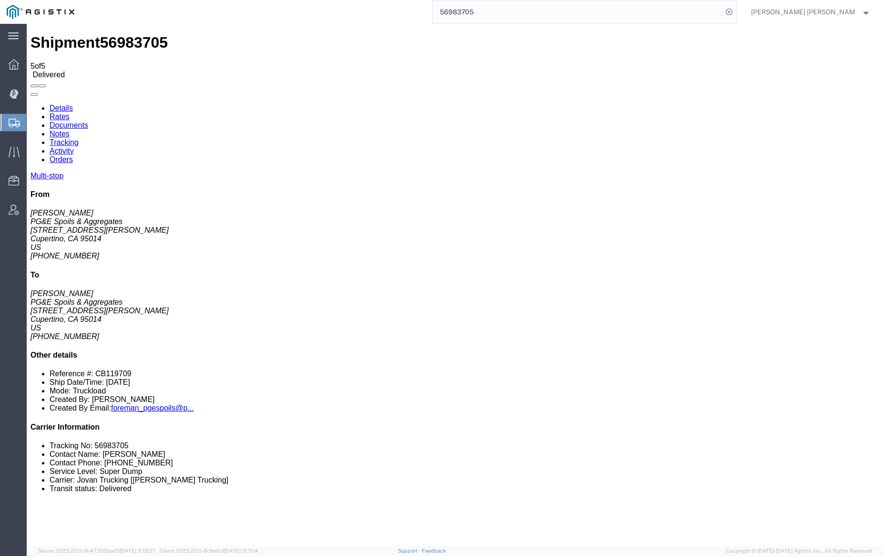
click at [70, 130] on link "Notes" at bounding box center [60, 134] width 20 height 8
click at [497, 13] on input "56983705" at bounding box center [578, 11] width 290 height 23
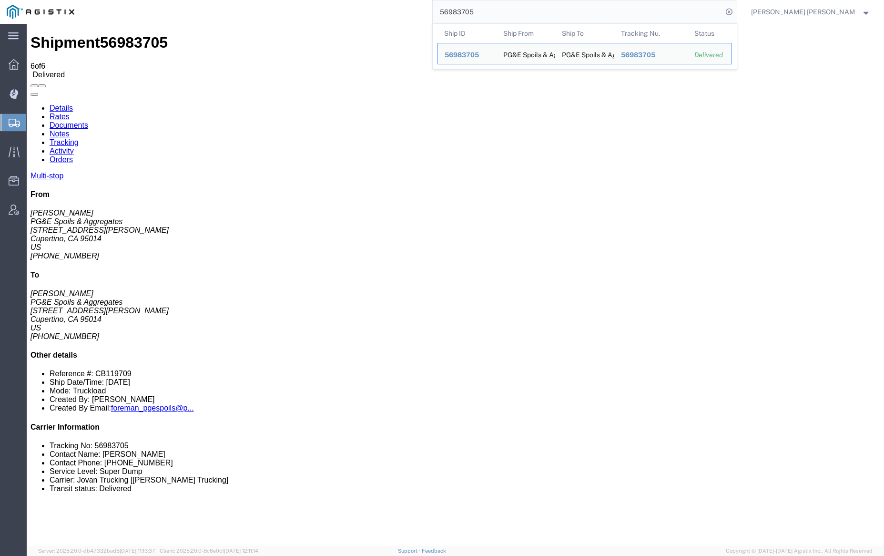
click at [497, 13] on input "56983705" at bounding box center [578, 11] width 290 height 23
paste input "10"
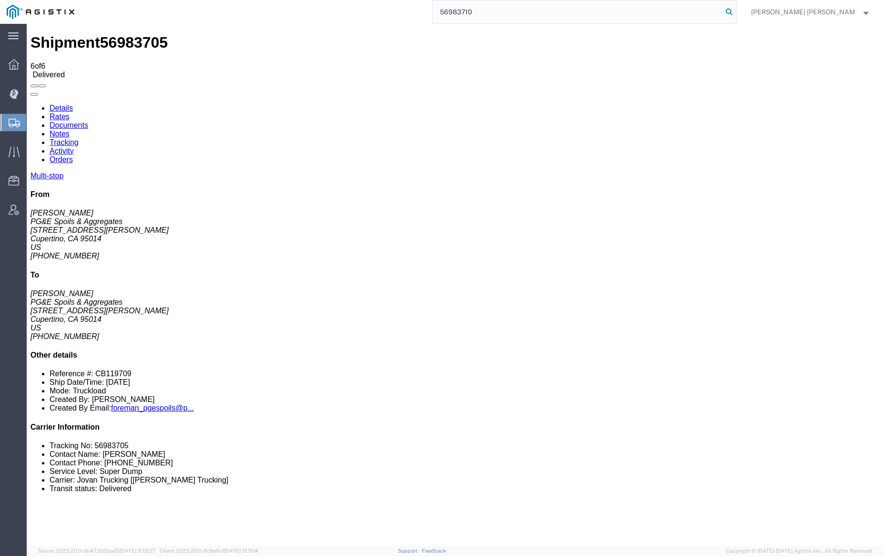
click at [736, 12] on icon at bounding box center [728, 11] width 13 height 13
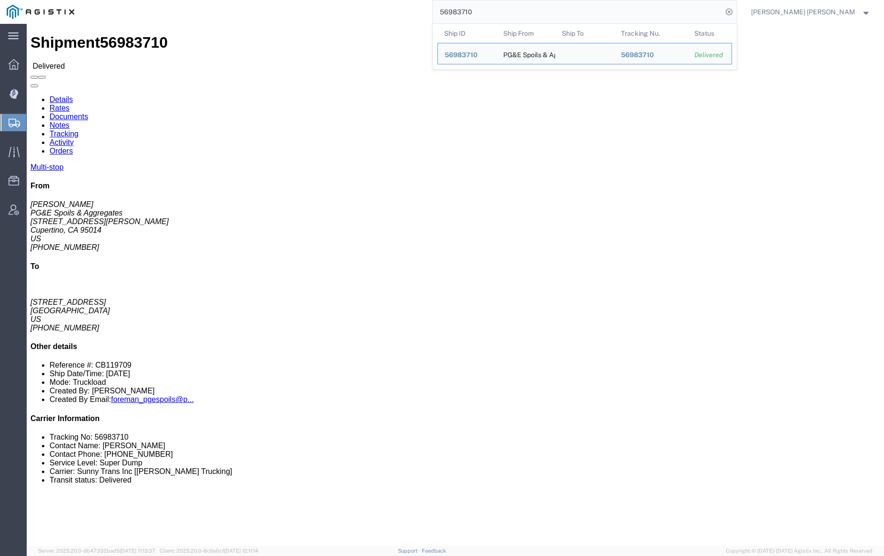
click link "Documents"
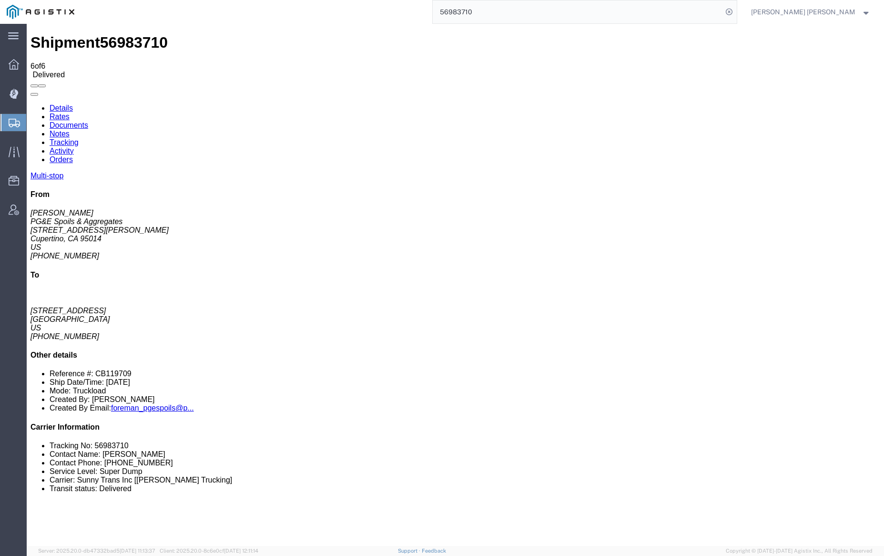
click at [520, 14] on input "56983710" at bounding box center [578, 11] width 290 height 23
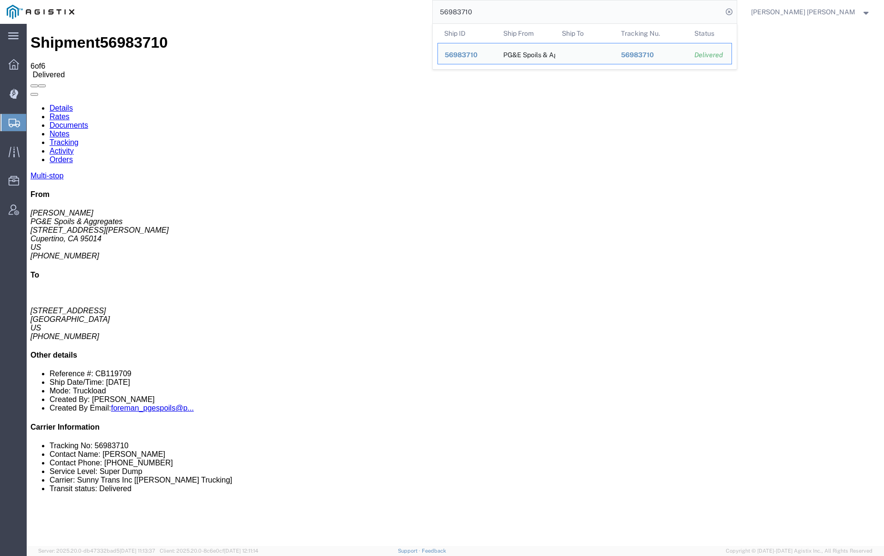
click at [506, 9] on input "56983710" at bounding box center [578, 11] width 290 height 23
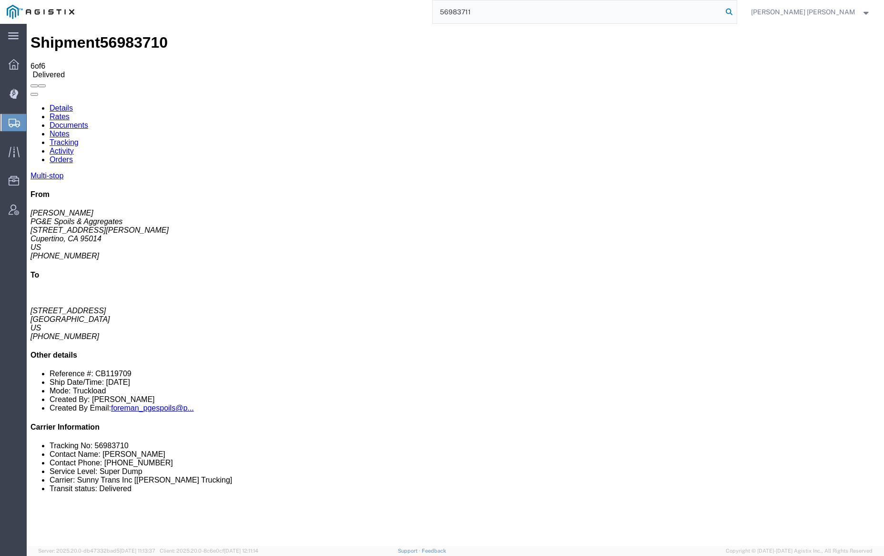
click at [736, 13] on icon at bounding box center [728, 11] width 13 height 13
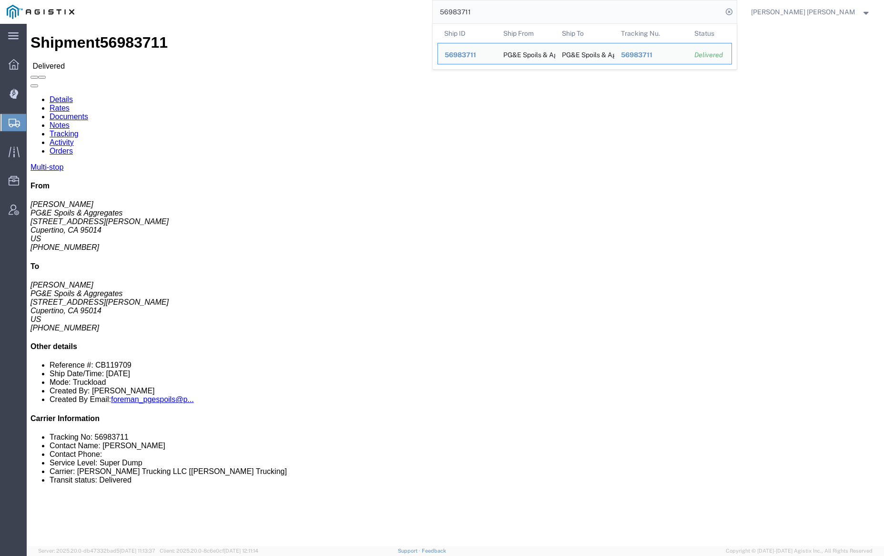
click link "Documents"
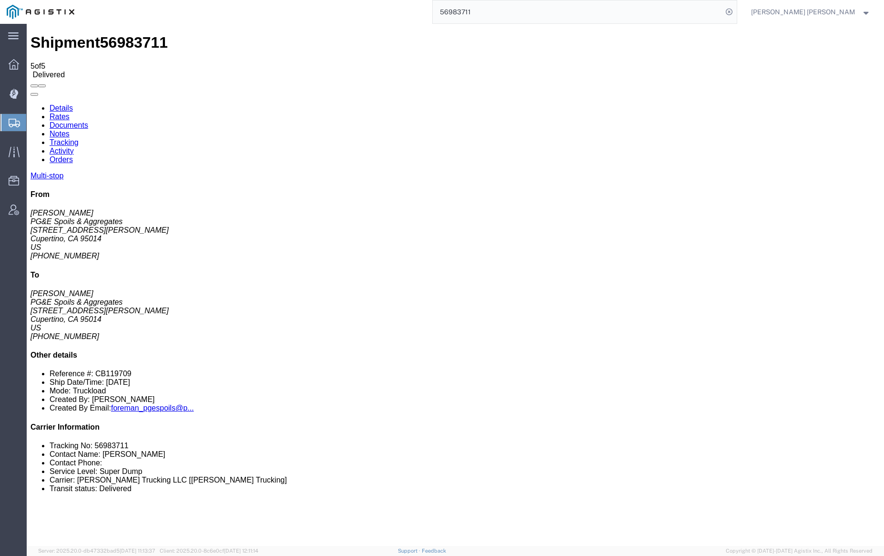
click at [70, 130] on link "Notes" at bounding box center [60, 134] width 20 height 8
click at [496, 14] on input "56983711" at bounding box center [578, 11] width 290 height 23
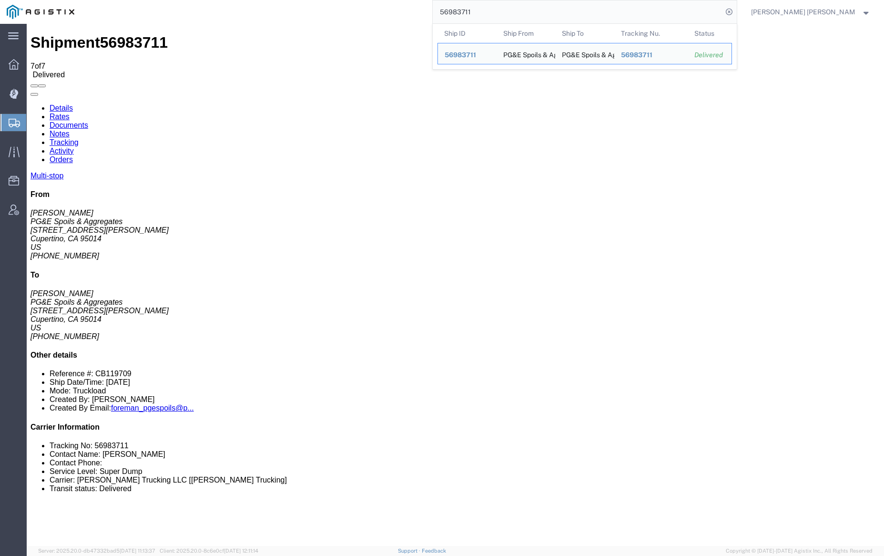
click at [496, 14] on input "56983711" at bounding box center [578, 11] width 290 height 23
paste input "3"
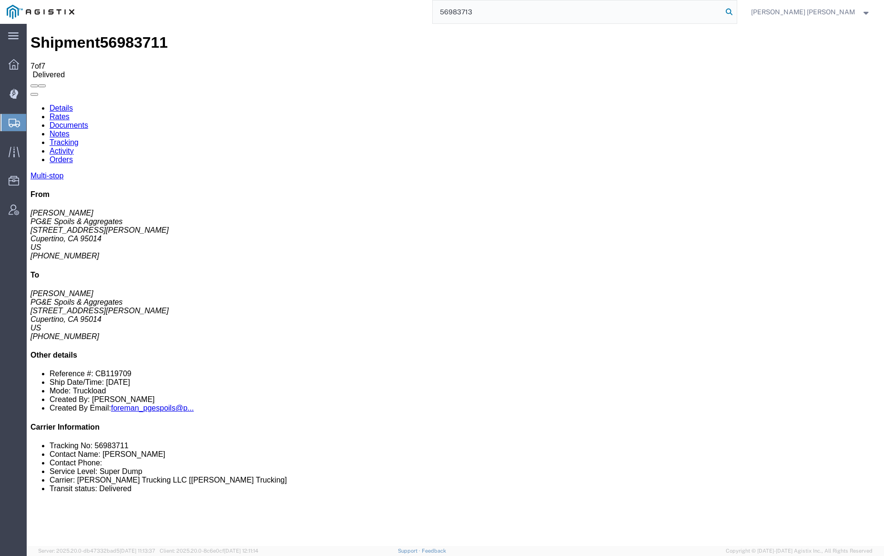
type input "56983713"
drag, startPoint x: 782, startPoint y: 10, endPoint x: 698, endPoint y: 4, distance: 84.0
click at [736, 10] on icon at bounding box center [728, 11] width 13 height 13
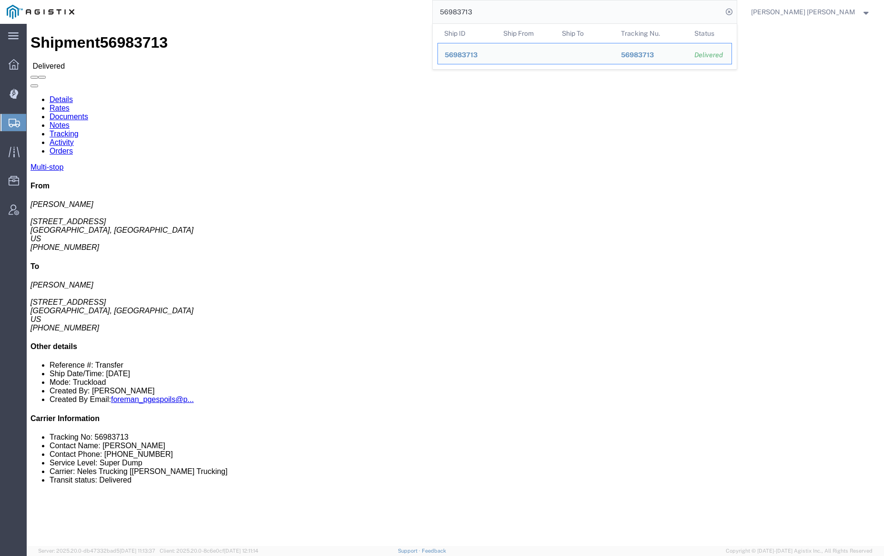
click link "Documents"
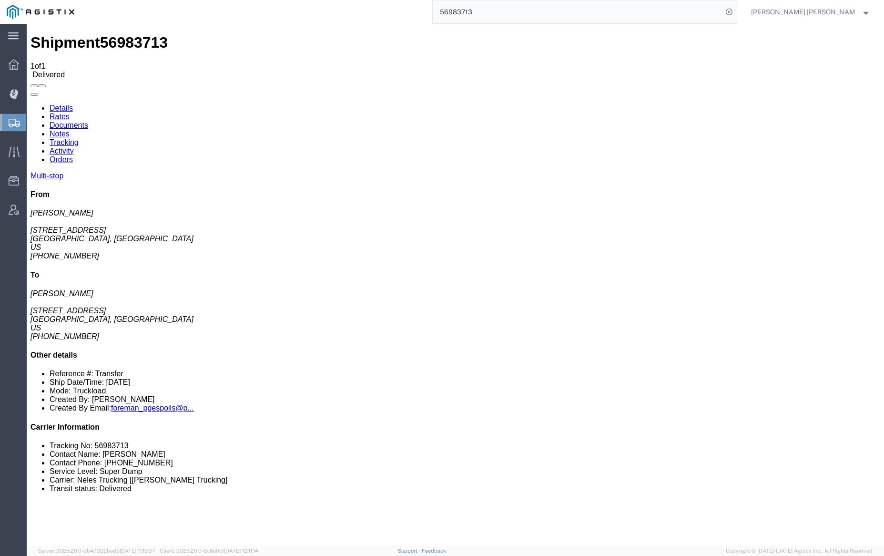
click at [70, 130] on link "Notes" at bounding box center [60, 134] width 20 height 8
click at [79, 138] on link "Tracking" at bounding box center [64, 142] width 29 height 8
checkbox input "true"
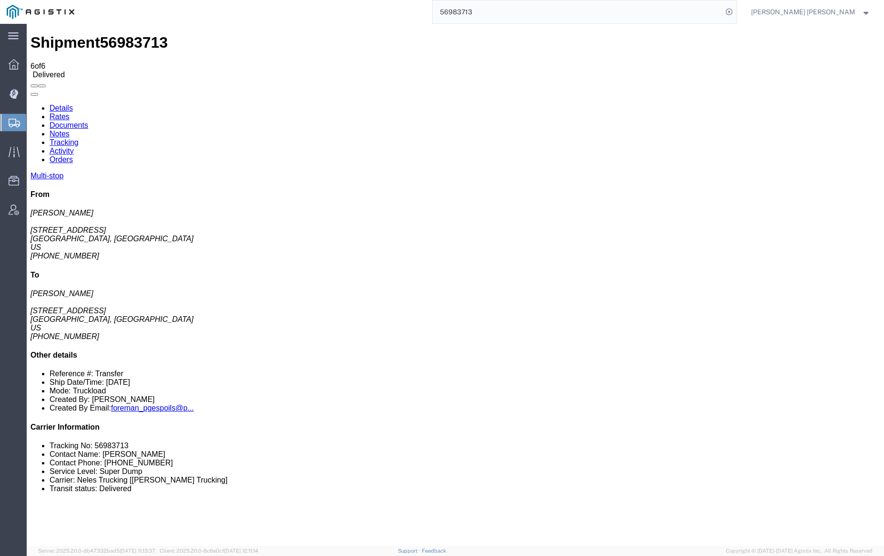
click at [88, 121] on link "Documents" at bounding box center [69, 125] width 39 height 8
click at [502, 16] on input "56983713" at bounding box center [578, 11] width 290 height 23
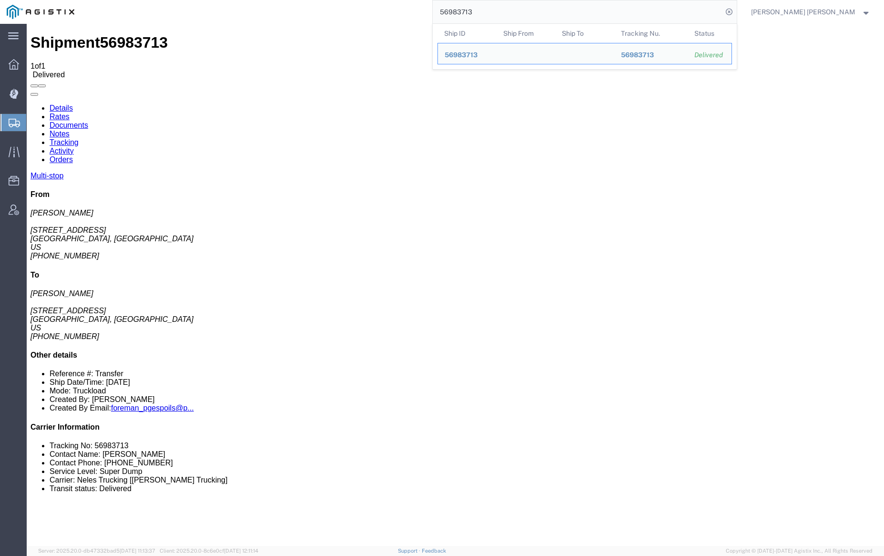
click at [501, 16] on input "56983713" at bounding box center [578, 11] width 290 height 23
paste input "5"
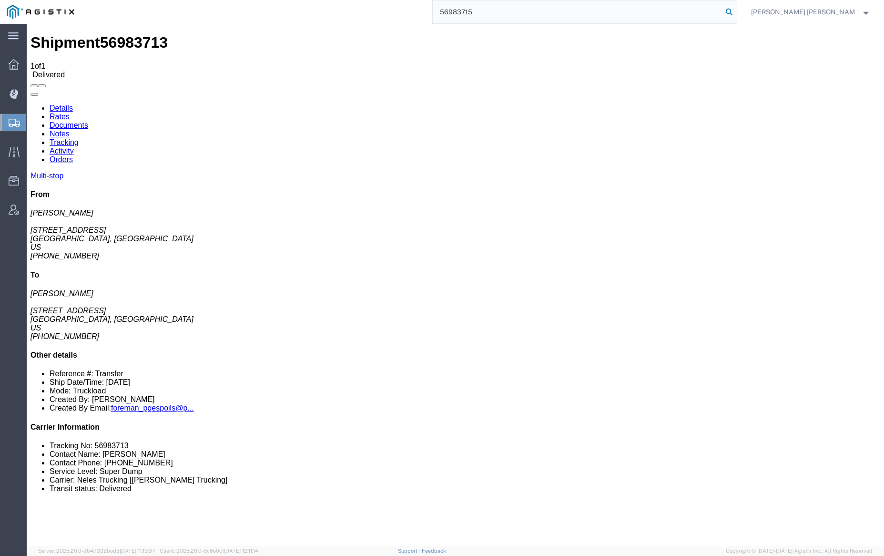
type input "56983715"
drag, startPoint x: 777, startPoint y: 9, endPoint x: 783, endPoint y: 18, distance: 11.4
click at [736, 9] on icon at bounding box center [728, 11] width 13 height 13
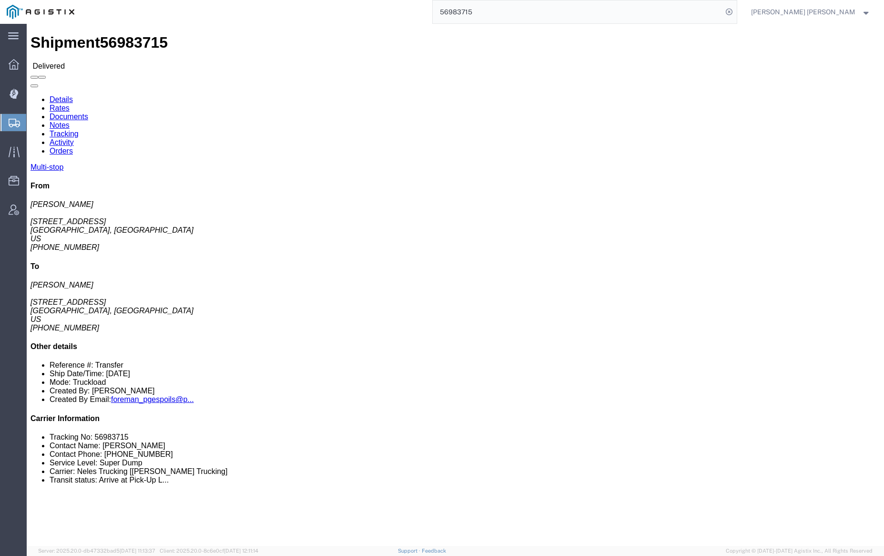
click link "Documents"
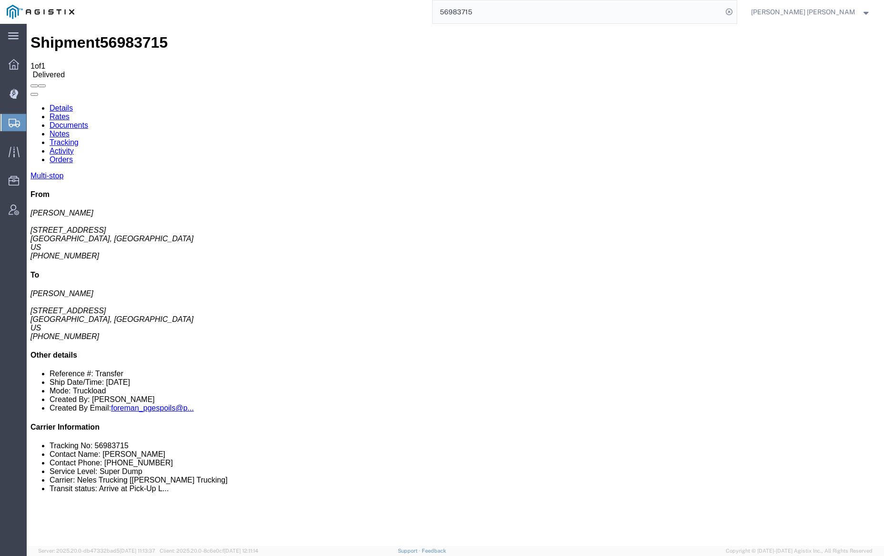
click at [70, 130] on link "Notes" at bounding box center [60, 134] width 20 height 8
click at [79, 138] on link "Tracking" at bounding box center [64, 142] width 29 height 8
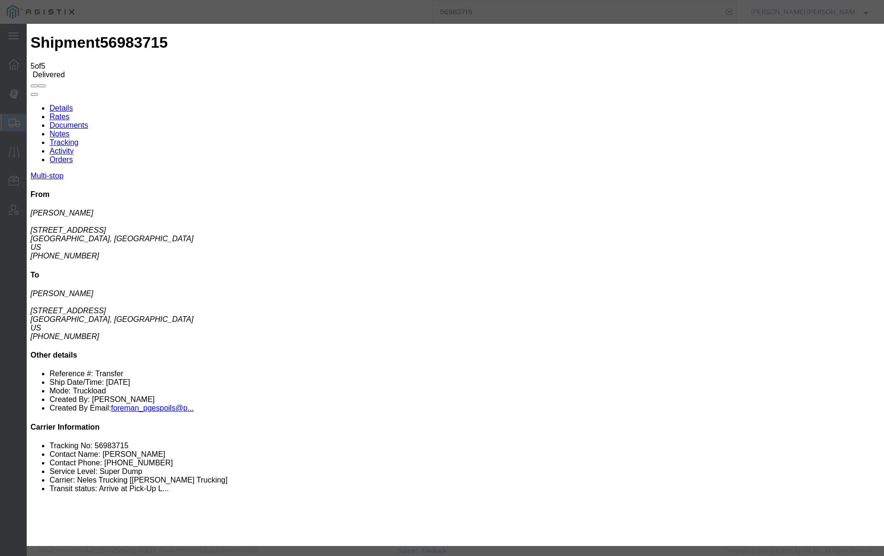
type input "8:00 AM"
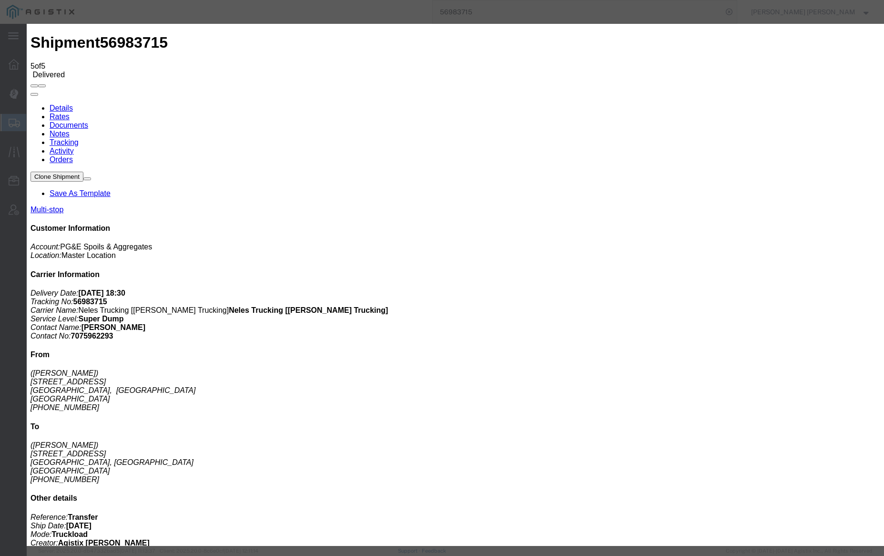
type input "8:30 AM"
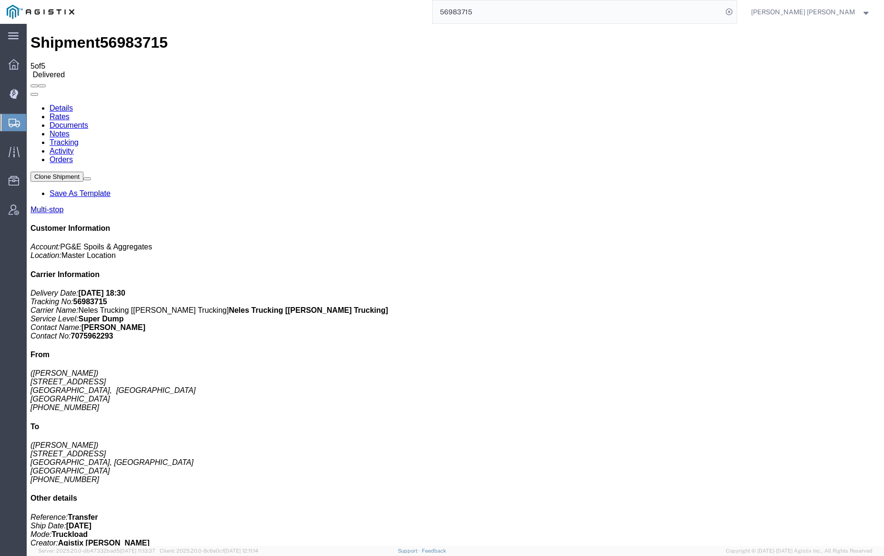
click at [70, 130] on link "Notes" at bounding box center [60, 134] width 20 height 8
click at [504, 10] on input "56983715" at bounding box center [578, 11] width 290 height 23
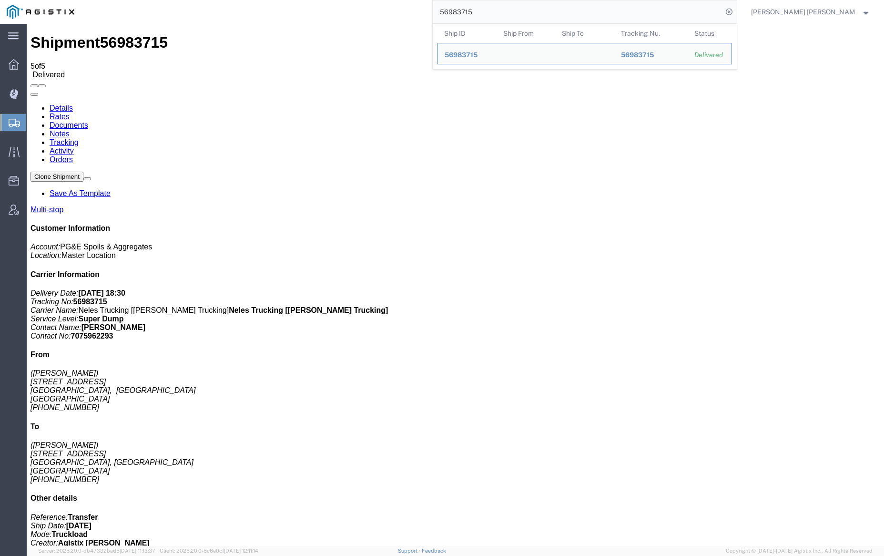
click at [504, 10] on input "56983715" at bounding box center [578, 11] width 290 height 23
paste input "460"
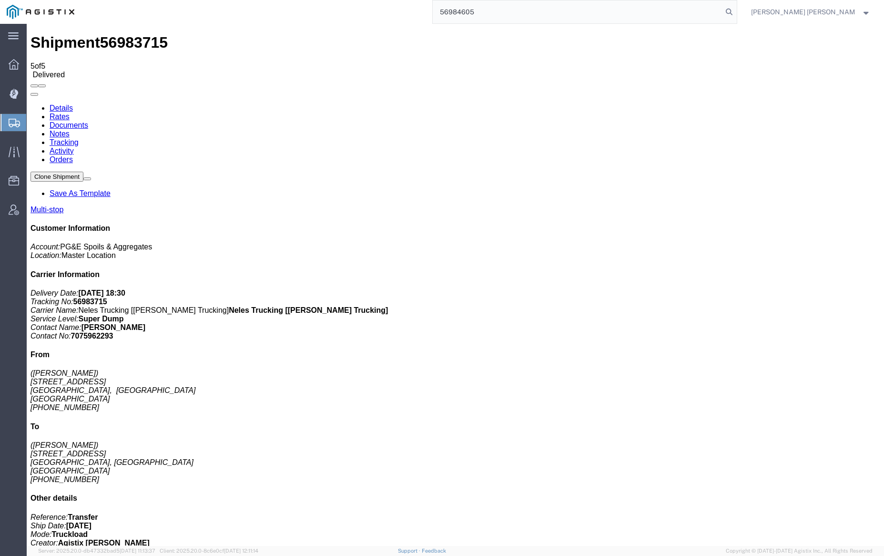
drag, startPoint x: 777, startPoint y: 10, endPoint x: 770, endPoint y: 10, distance: 6.7
click at [736, 10] on icon at bounding box center [728, 11] width 13 height 13
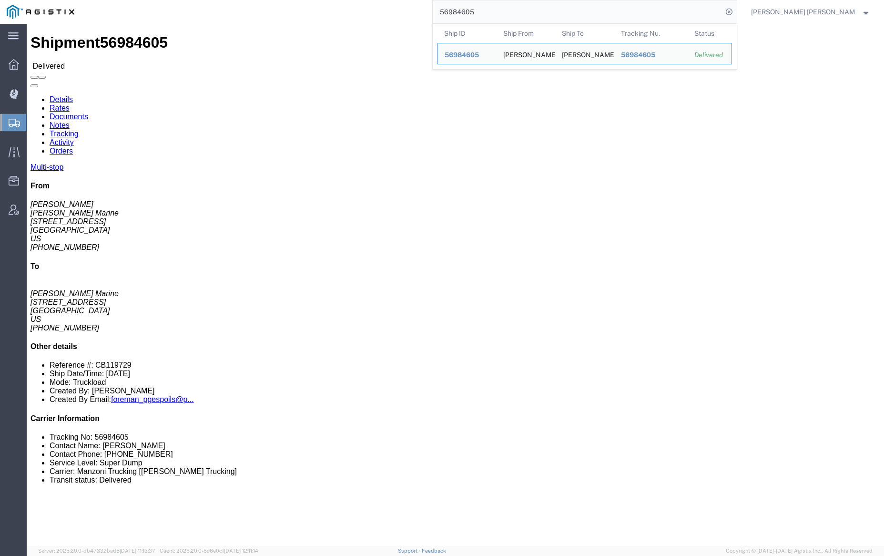
click link "Documents"
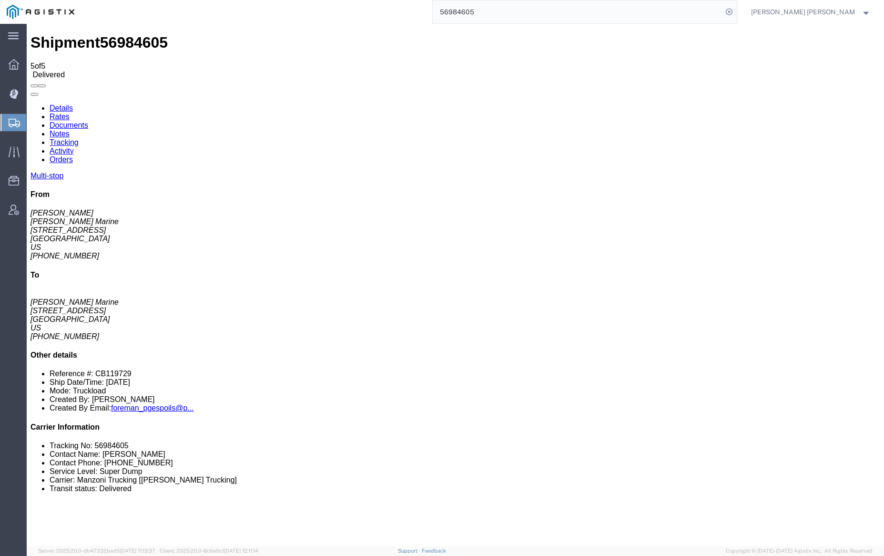
click at [70, 130] on link "Notes" at bounding box center [60, 134] width 20 height 8
click at [516, 13] on input "56984605" at bounding box center [578, 11] width 290 height 23
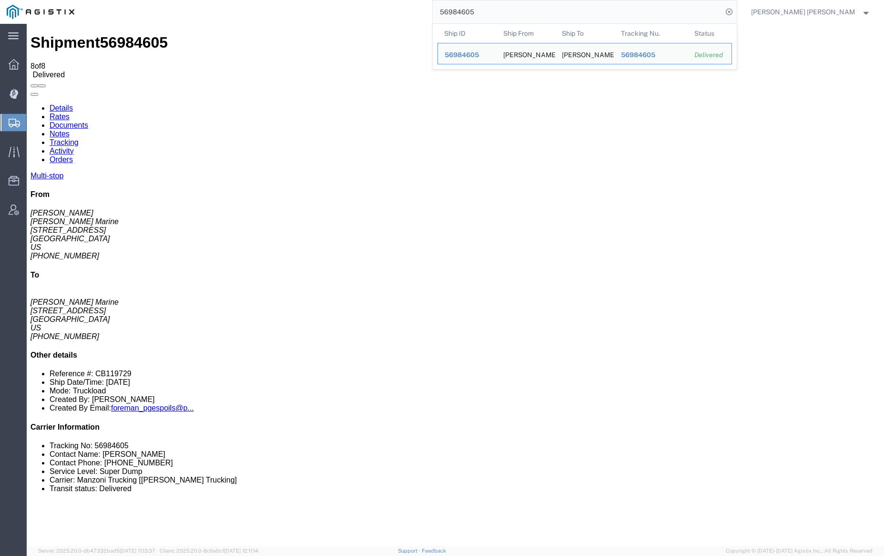
click at [516, 13] on input "56984605" at bounding box center [578, 11] width 290 height 23
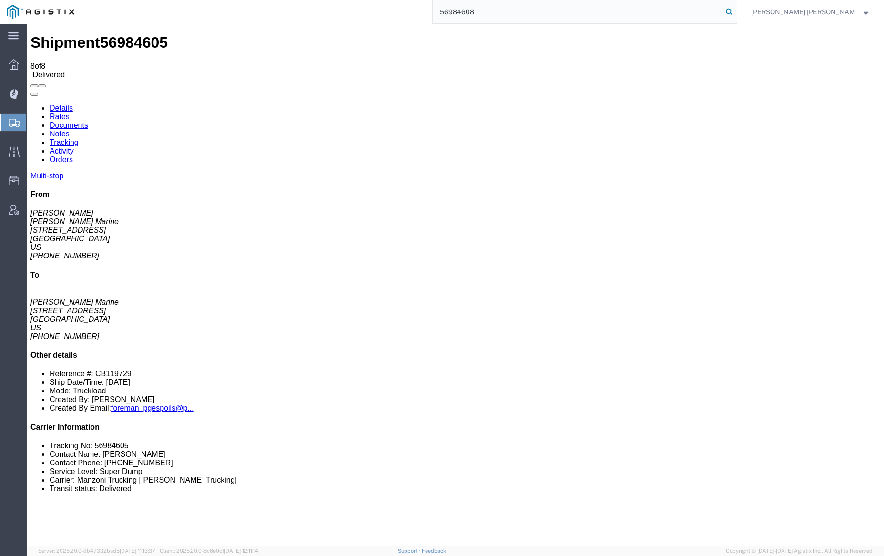
click at [736, 11] on icon at bounding box center [728, 11] width 13 height 13
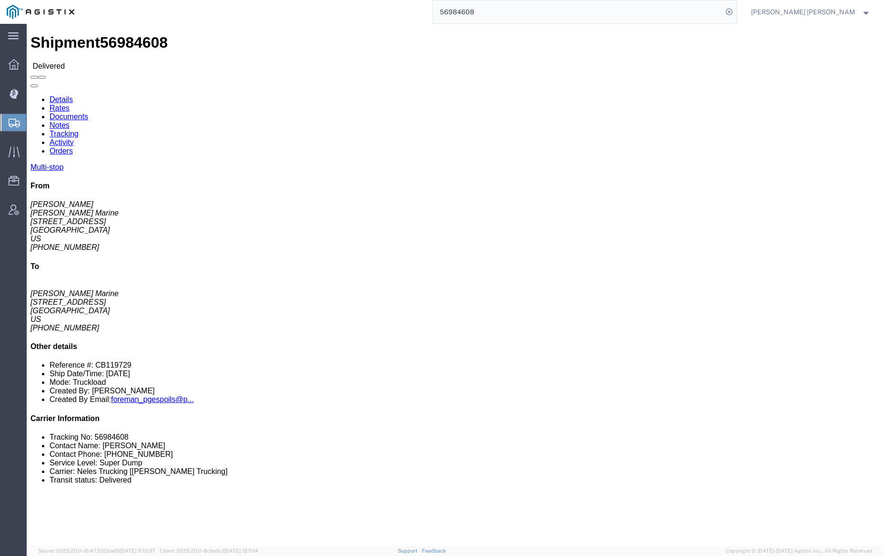
click link "Documents"
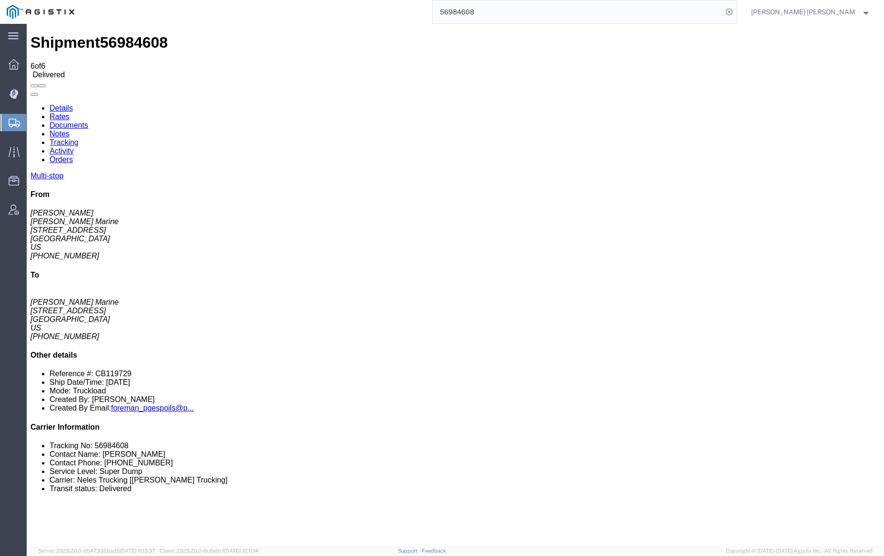
click at [70, 130] on link "Notes" at bounding box center [60, 134] width 20 height 8
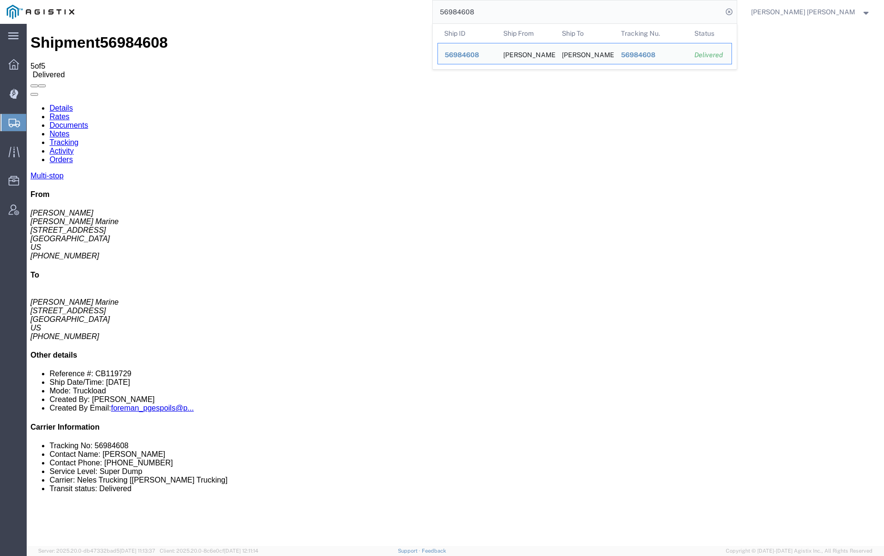
click at [509, 11] on input "56984608" at bounding box center [578, 11] width 290 height 23
paste input "547"
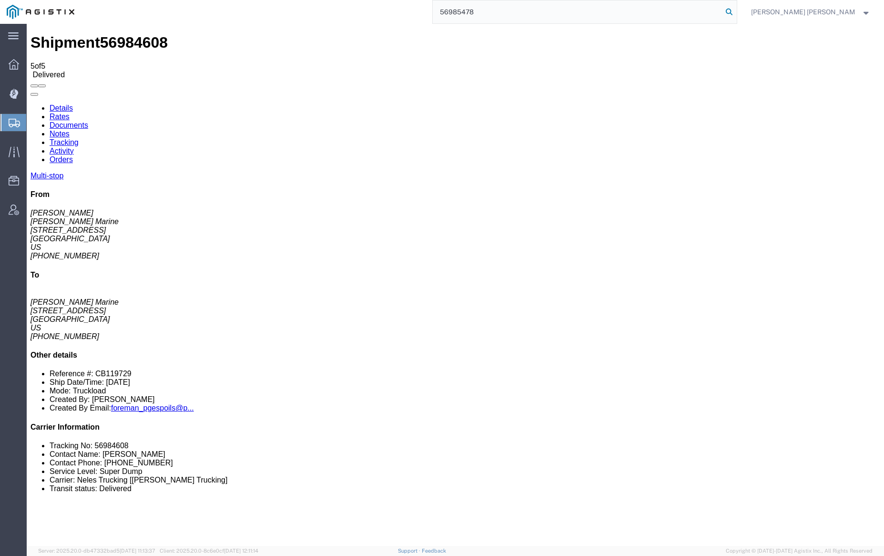
click at [736, 10] on icon at bounding box center [728, 11] width 13 height 13
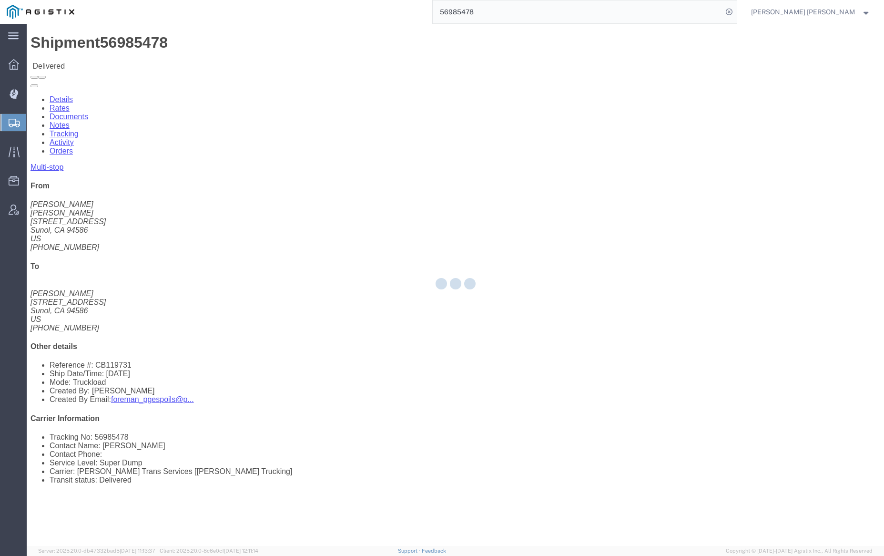
click div
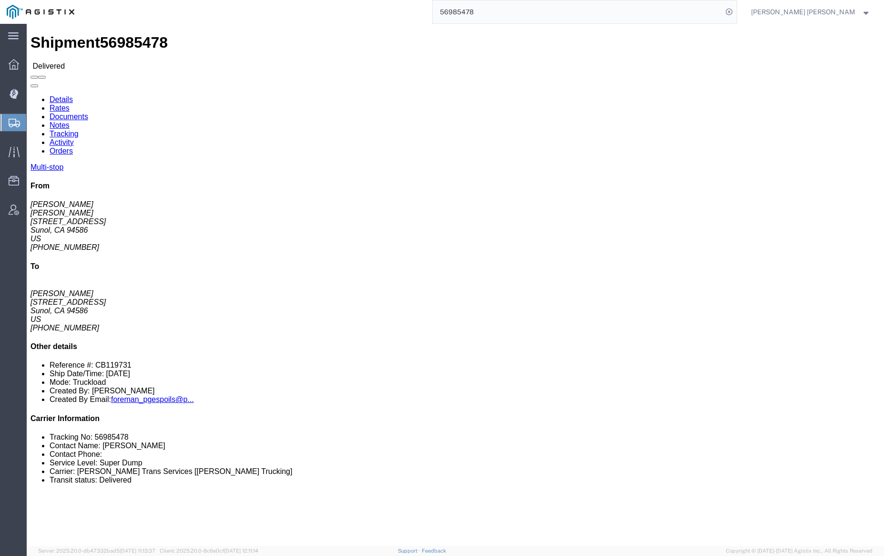
click link "Documents"
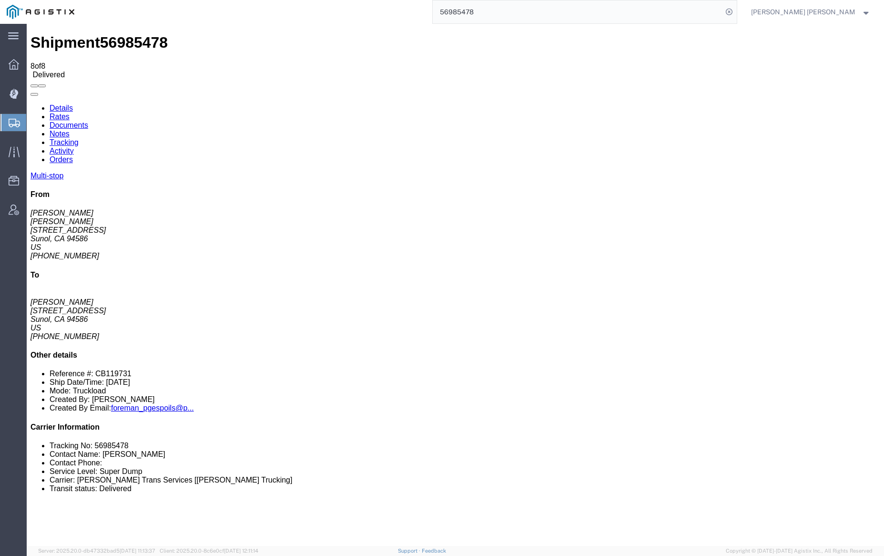
click at [70, 130] on link "Notes" at bounding box center [60, 134] width 20 height 8
click at [508, 11] on input "56985478" at bounding box center [578, 11] width 290 height 23
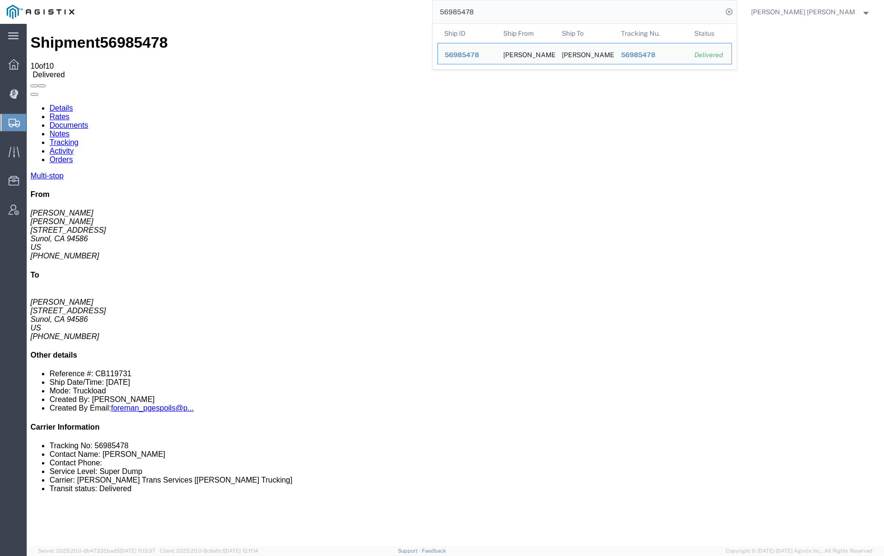
click at [508, 11] on input "56985478" at bounding box center [578, 11] width 290 height 23
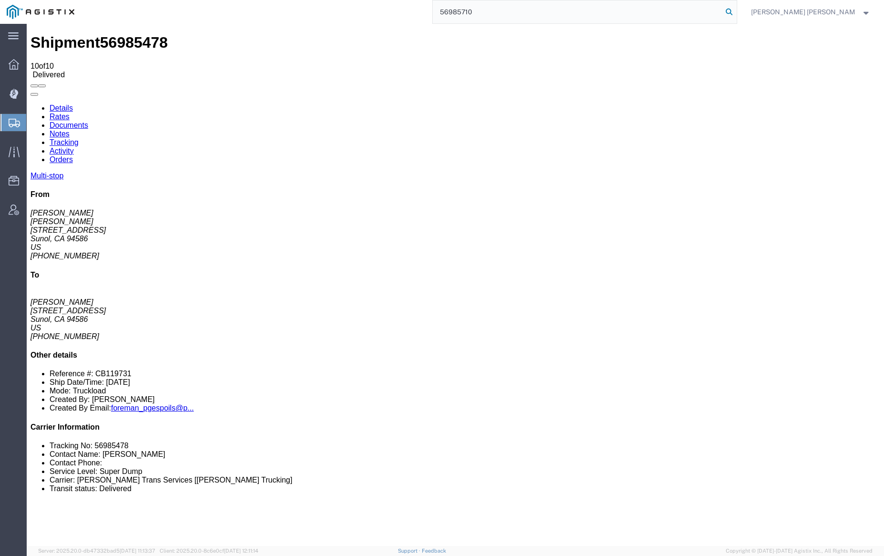
click at [736, 10] on icon at bounding box center [728, 11] width 13 height 13
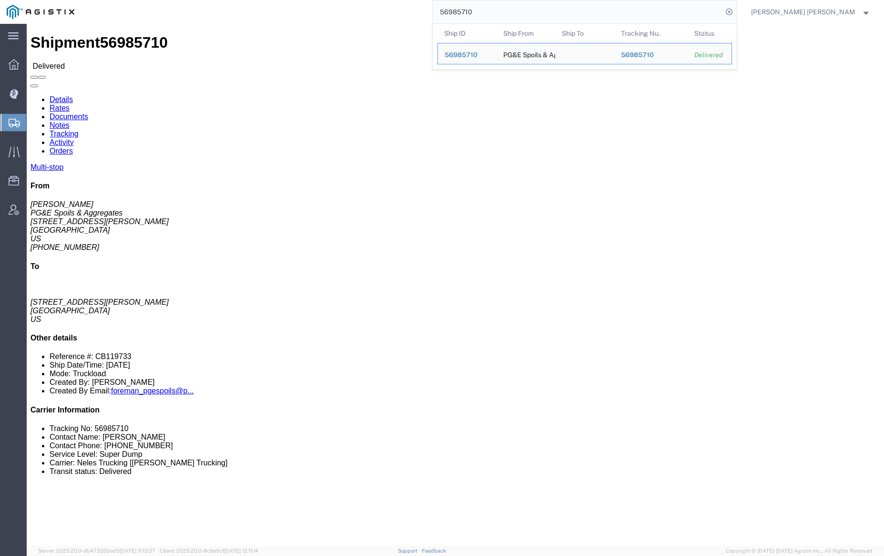
click link "Documents"
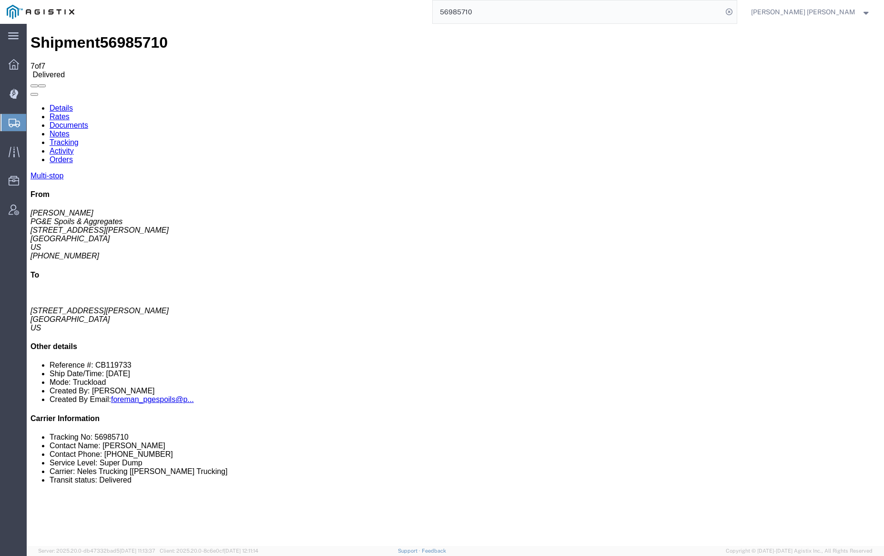
click at [70, 130] on link "Notes" at bounding box center [60, 134] width 20 height 8
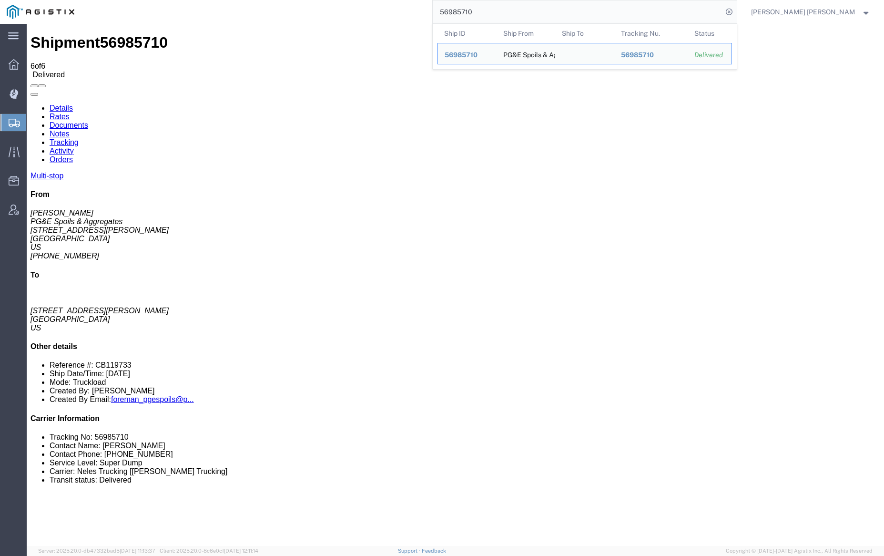
click at [501, 9] on input "56985710" at bounding box center [578, 11] width 290 height 23
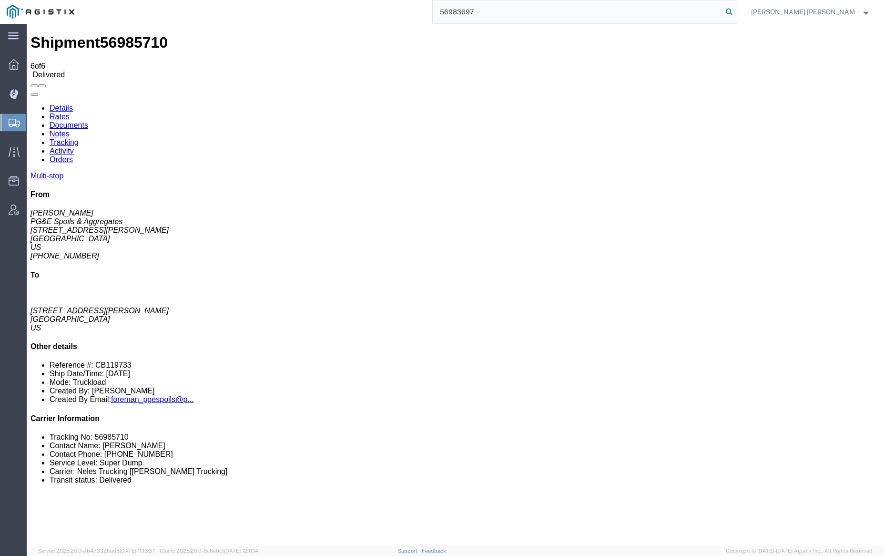
type input "56983697"
click at [736, 12] on icon at bounding box center [728, 11] width 13 height 13
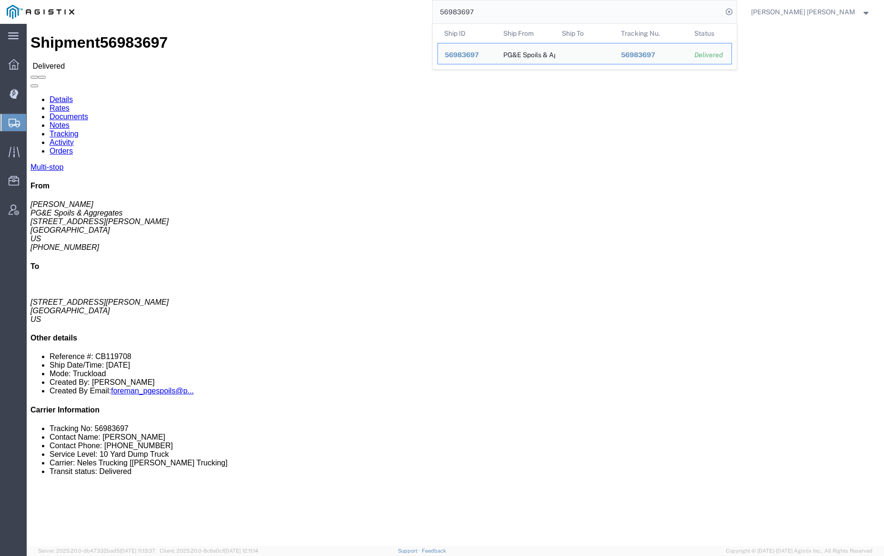
click link "Documents"
